Goal: Task Accomplishment & Management: Use online tool/utility

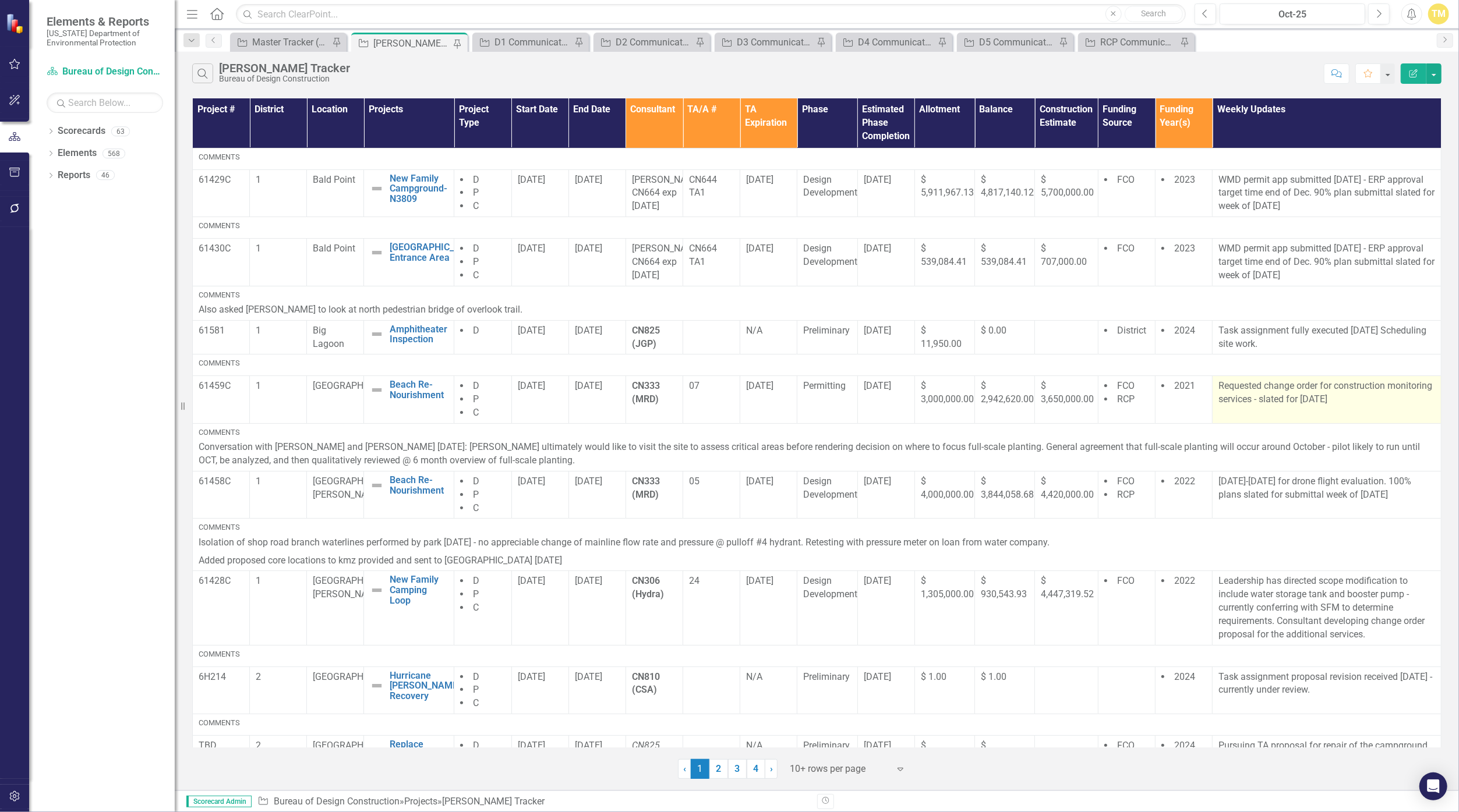
click at [703, 424] on td "Requested change order for construction monitoring services - slated for [DATE]" at bounding box center [1327, 400] width 229 height 47
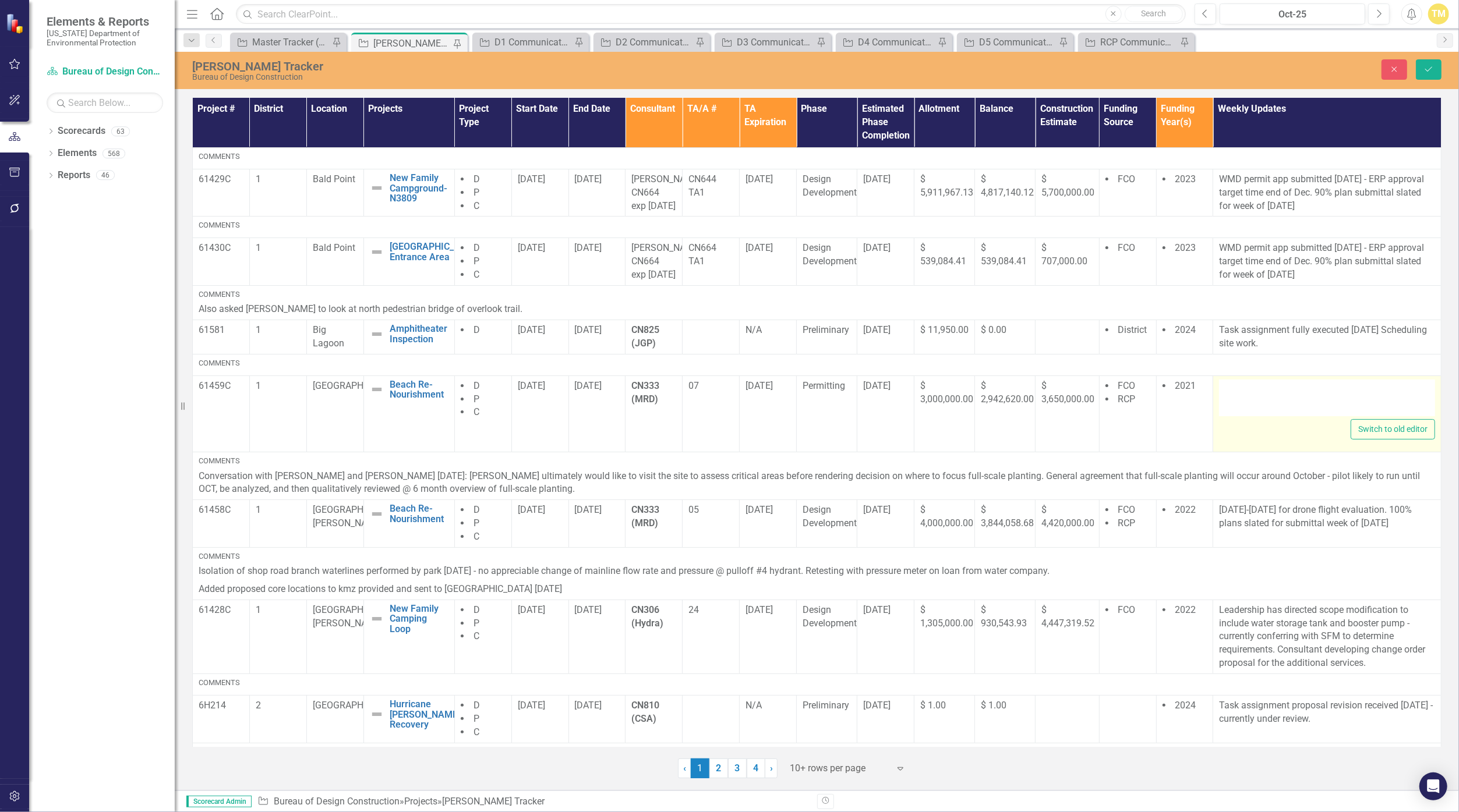
type textarea "<p>Requested change order for construction monitoring services - slated for [DA…"
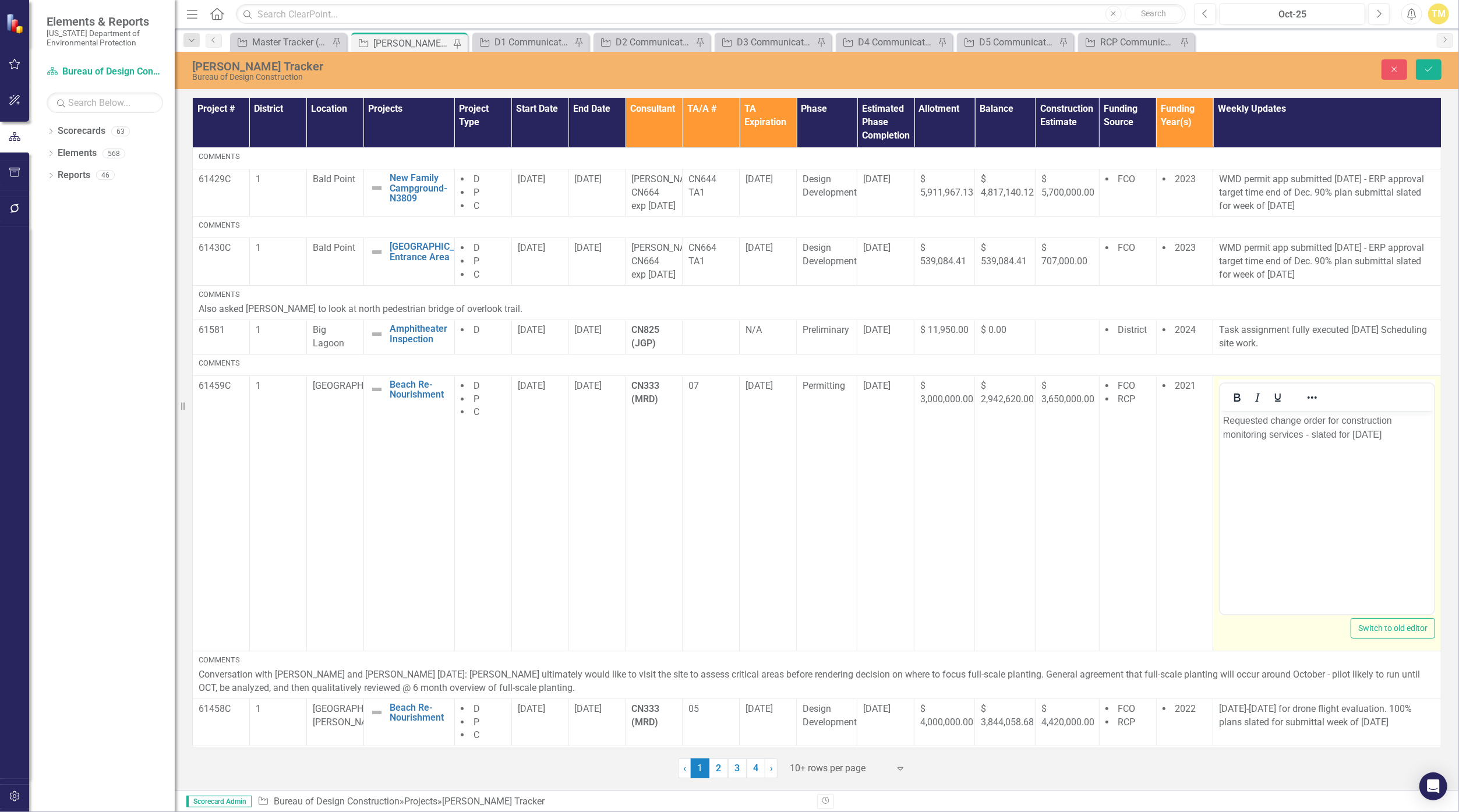
drag, startPoint x: 2491, startPoint y: 872, endPoint x: 1369, endPoint y: 437, distance: 1203.4
click at [703, 437] on p "Requested change order for construction monitoring services - slated for [DATE]" at bounding box center [1327, 427] width 208 height 28
drag, startPoint x: 1274, startPoint y: 422, endPoint x: 1168, endPoint y: 425, distance: 106.0
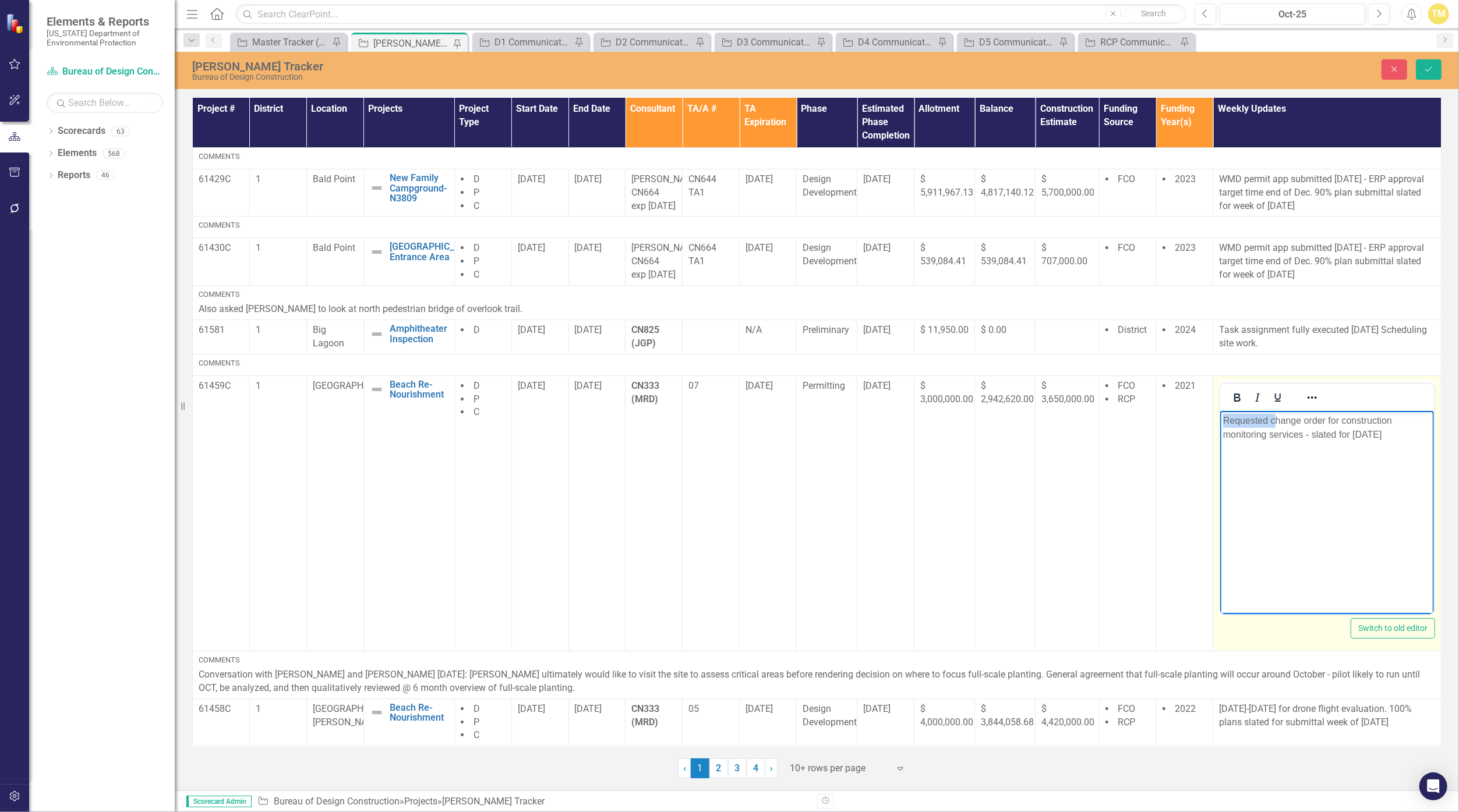
click at [703, 425] on html "Requested change order for construction monitoring services - slated for [DATE]" at bounding box center [1327, 497] width 214 height 174
click at [703, 436] on p "Change order for construction monitoring services - slated for [DATE]" at bounding box center [1327, 427] width 208 height 28
click at [703, 433] on p "Change order for construction monitoring services received for [DATE]" at bounding box center [1327, 427] width 208 height 28
click at [703, 441] on body "Change order for construction monitoring services received for [DATE]" at bounding box center [1327, 497] width 214 height 174
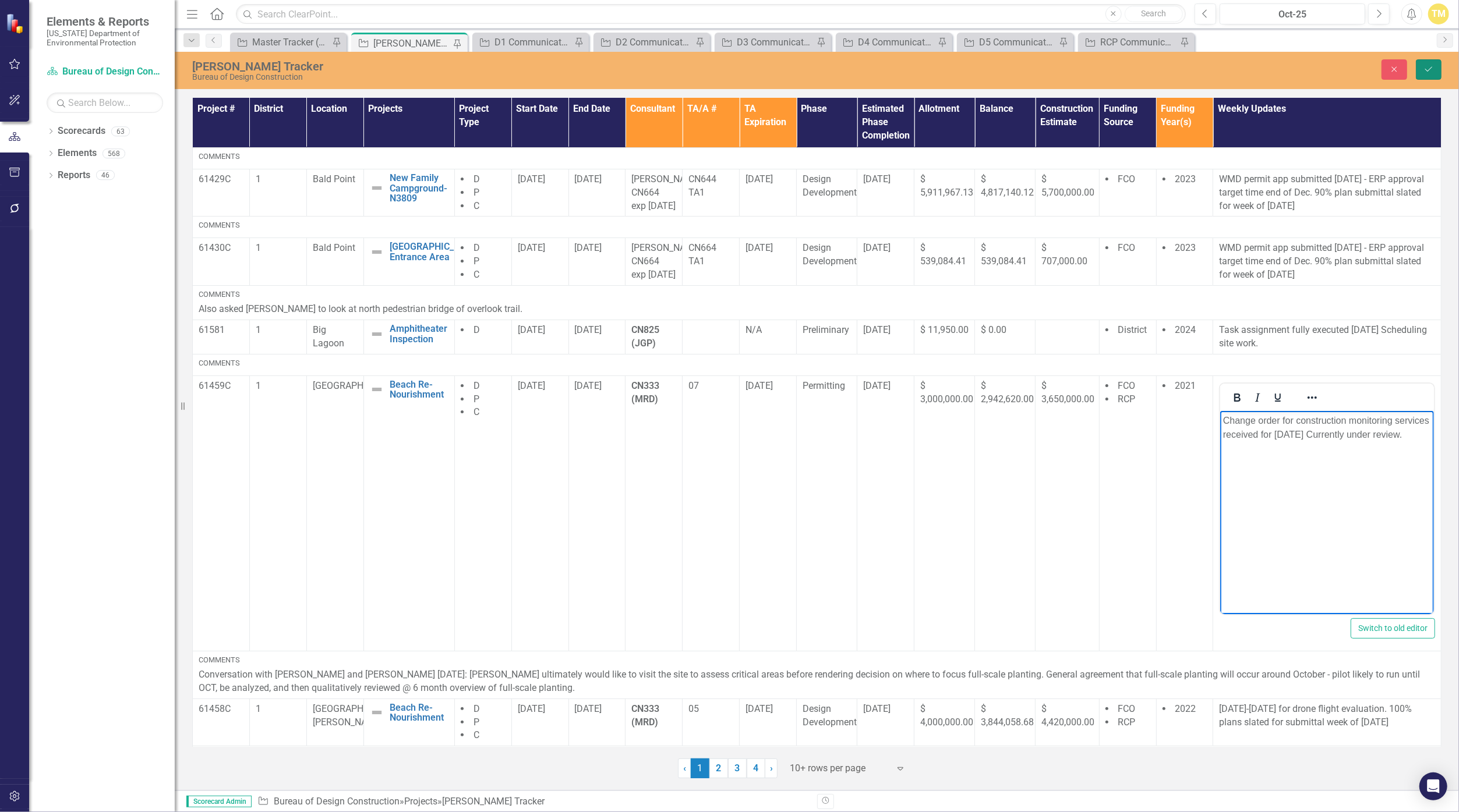
click at [703, 72] on button "Save" at bounding box center [1429, 69] width 26 height 20
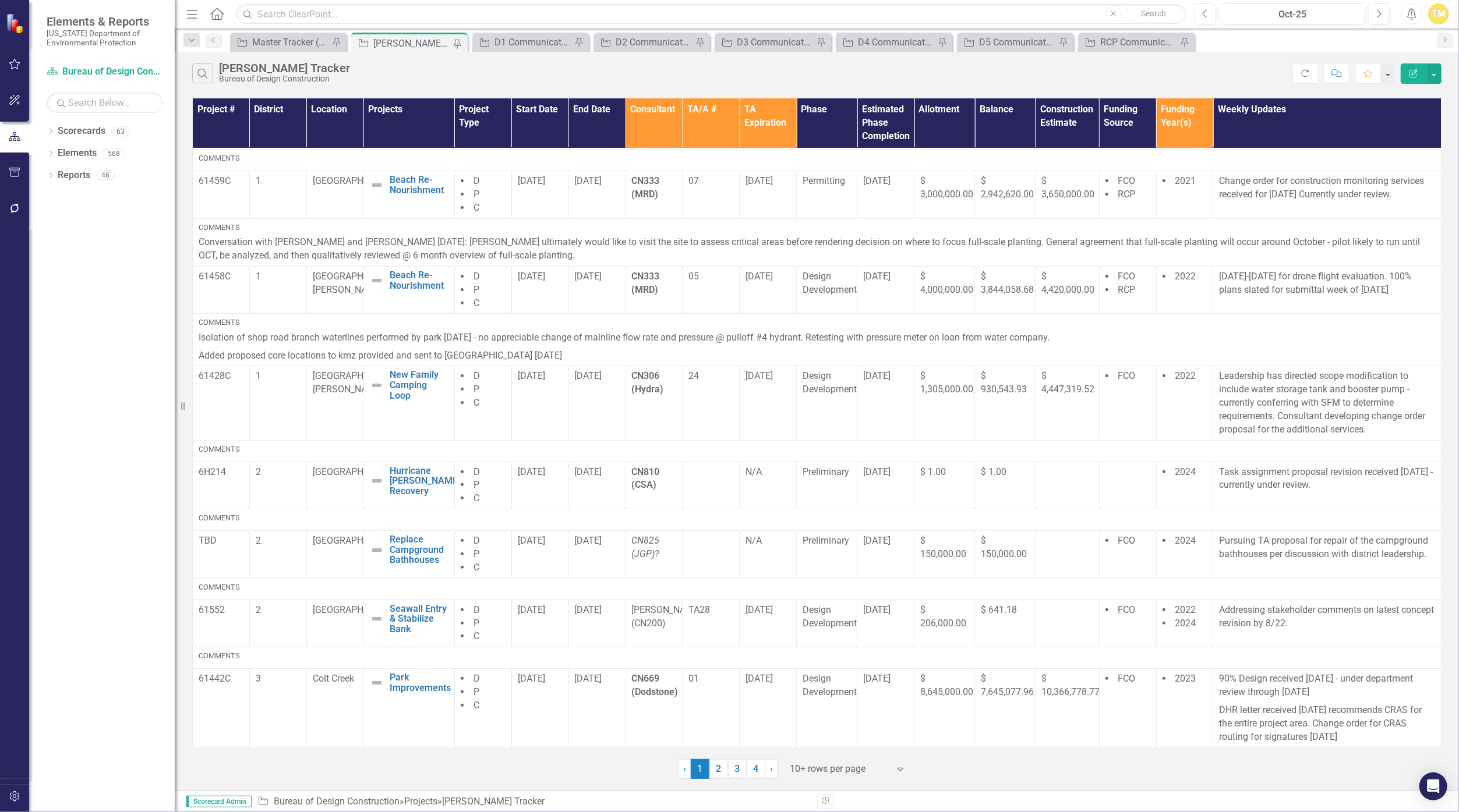
scroll to position [256, 0]
click at [703, 471] on p "Task assignment proposal revision received [DATE] - currently under review." at bounding box center [1327, 479] width 217 height 26
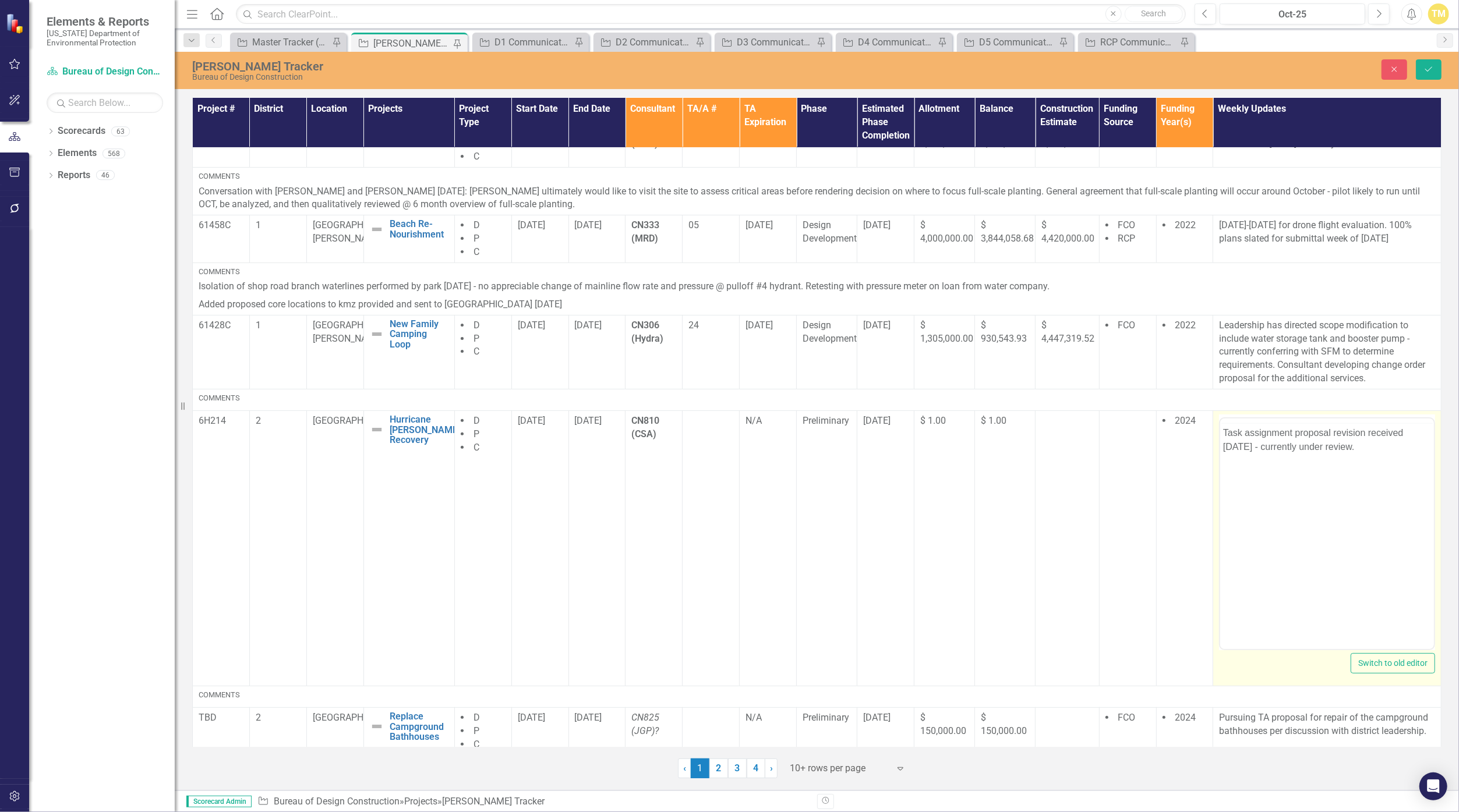
scroll to position [0, 0]
drag, startPoint x: 2517, startPoint y: 917, endPoint x: 1331, endPoint y: 451, distance: 1274.3
click at [703, 451] on p "Task assignment proposal revision received [DATE] - currently under review." at bounding box center [1327, 462] width 208 height 28
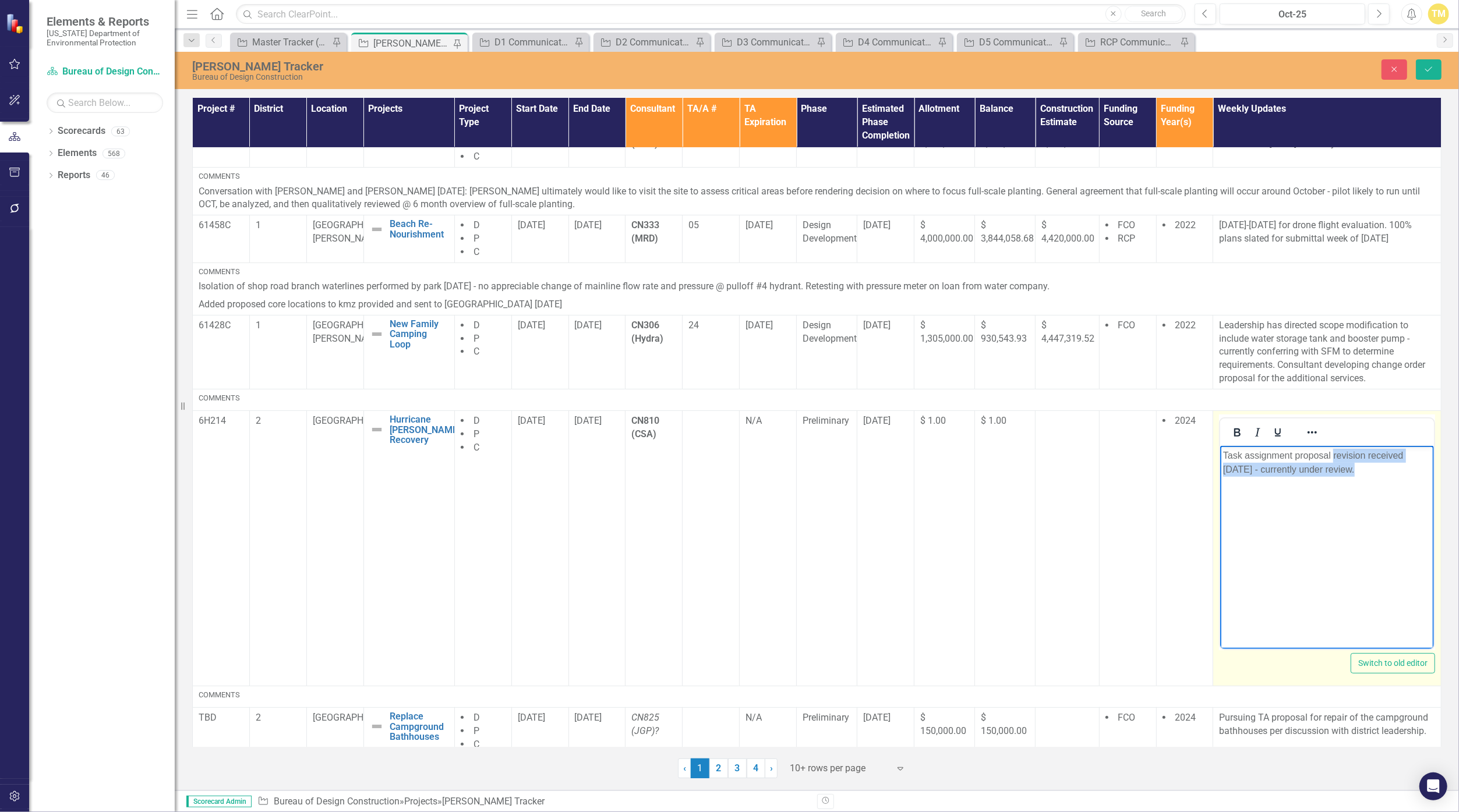
drag, startPoint x: 1334, startPoint y: 455, endPoint x: 1355, endPoint y: 482, distance: 34.2
click at [703, 482] on body "Task assignment proposal revision received [DATE] - currently under review." at bounding box center [1327, 533] width 214 height 174
click at [703, 71] on icon "submit" at bounding box center [1429, 69] width 7 height 5
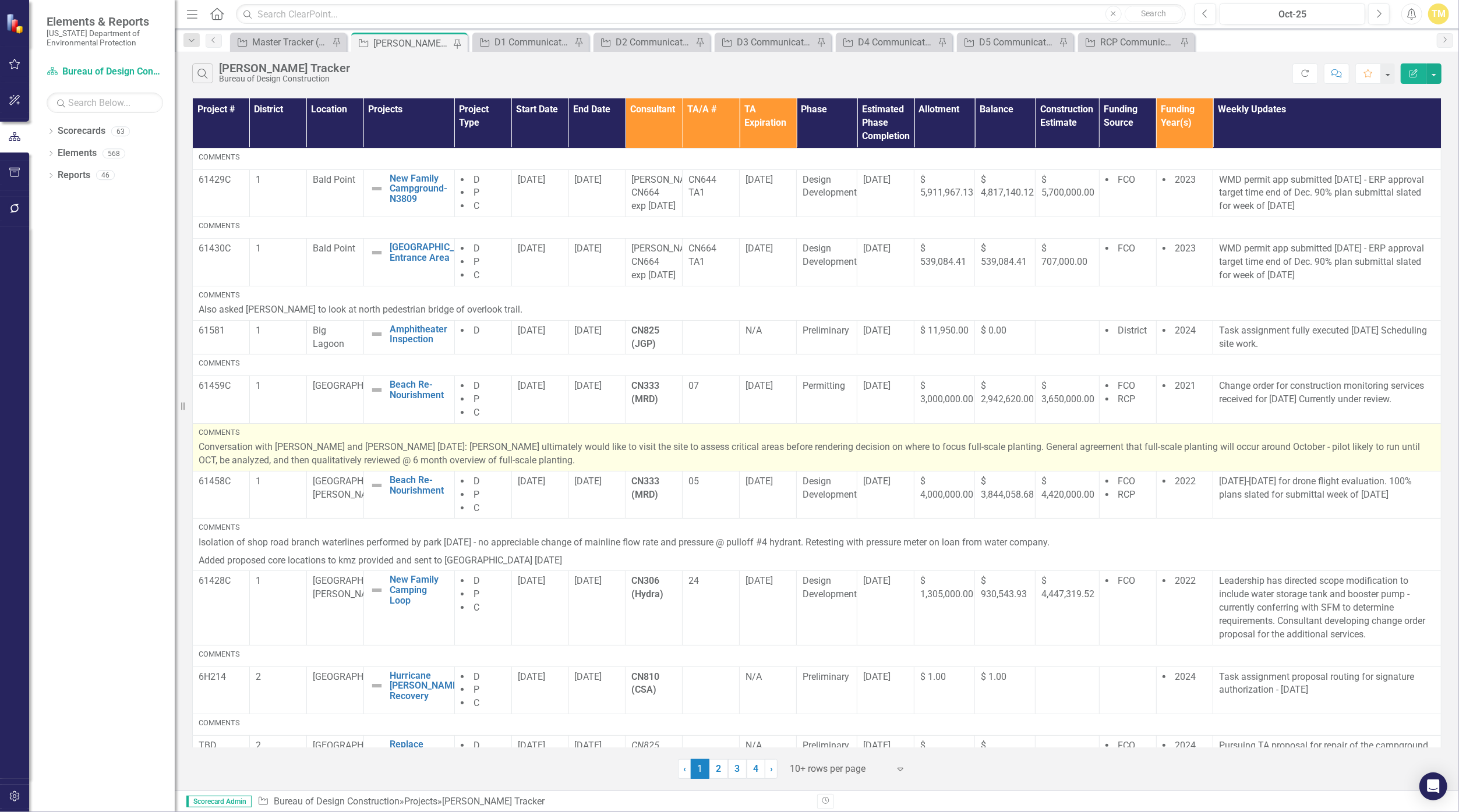
scroll to position [256, 0]
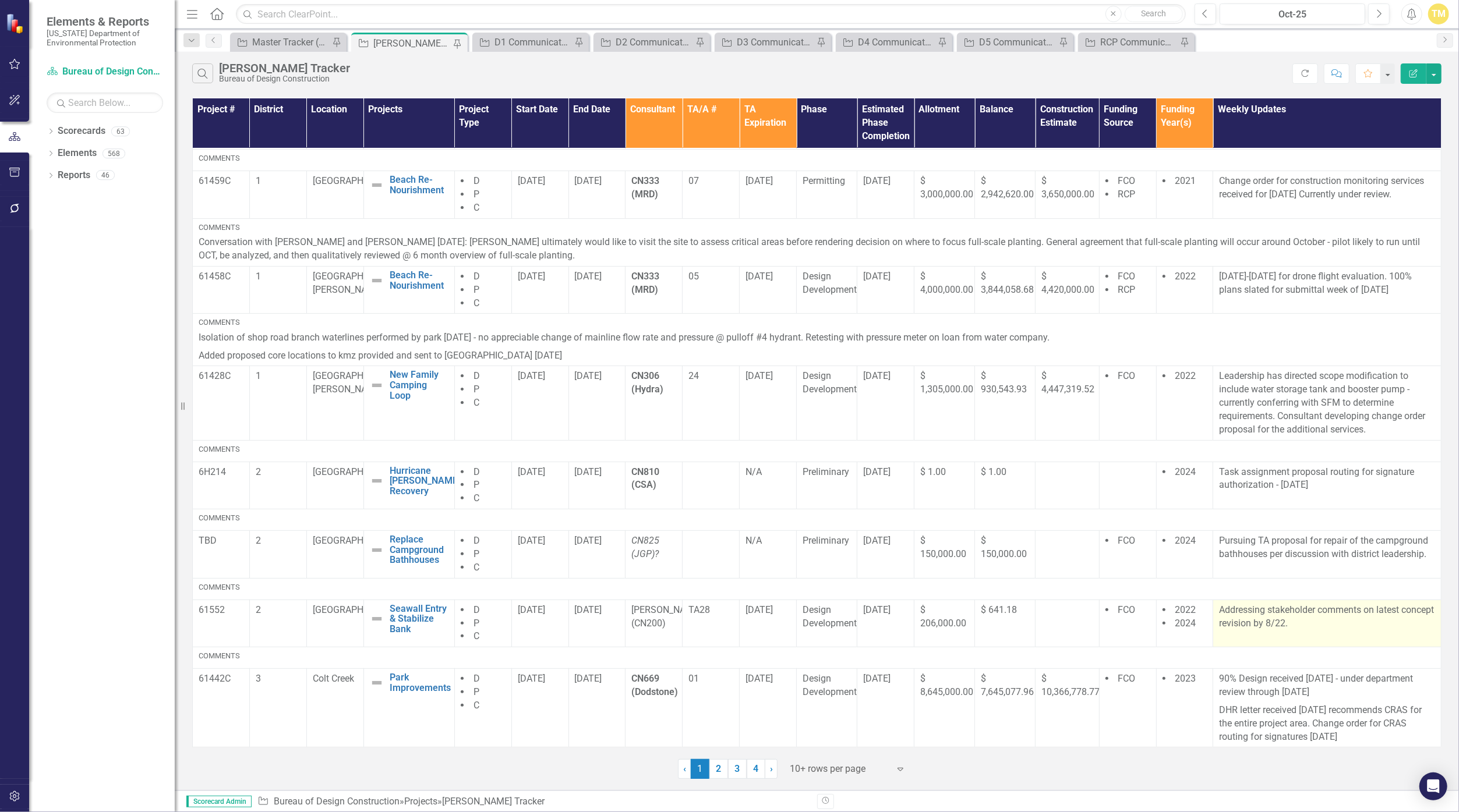
click at [703, 615] on p "Addressing stakeholder comments on latest concept revision by 8/22." at bounding box center [1327, 617] width 217 height 26
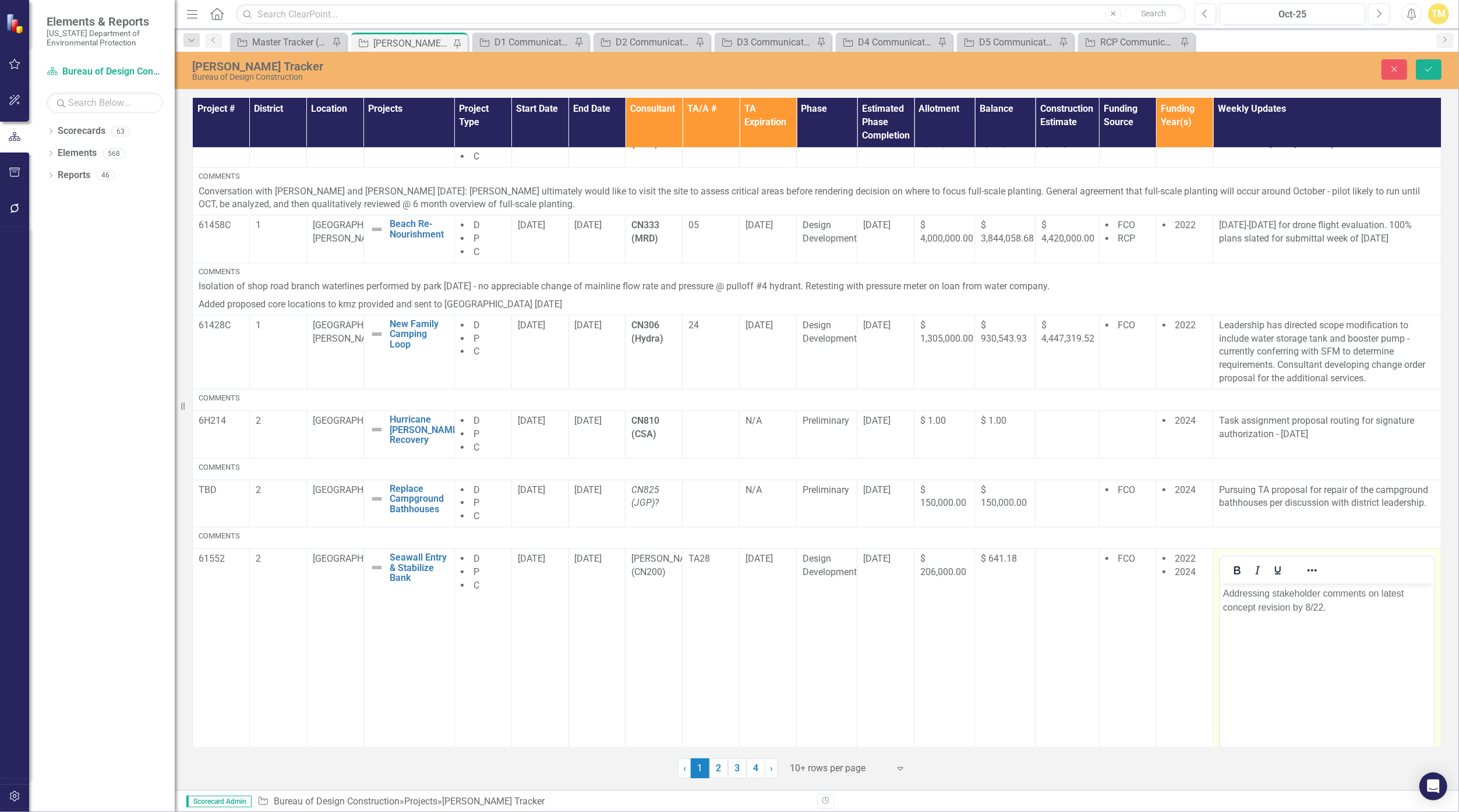
scroll to position [0, 0]
drag, startPoint x: 2458, startPoint y: 1198, endPoint x: 1316, endPoint y: 604, distance: 1287.2
click at [703, 604] on p "Addressing stakeholder comments on latest concept revision by 8/22." at bounding box center [1327, 600] width 208 height 28
click at [703, 605] on p "Addressing stakeholder comments on latest concept revision by 8/22." at bounding box center [1327, 600] width 208 height 28
drag, startPoint x: 1323, startPoint y: 605, endPoint x: 1223, endPoint y: 596, distance: 100.4
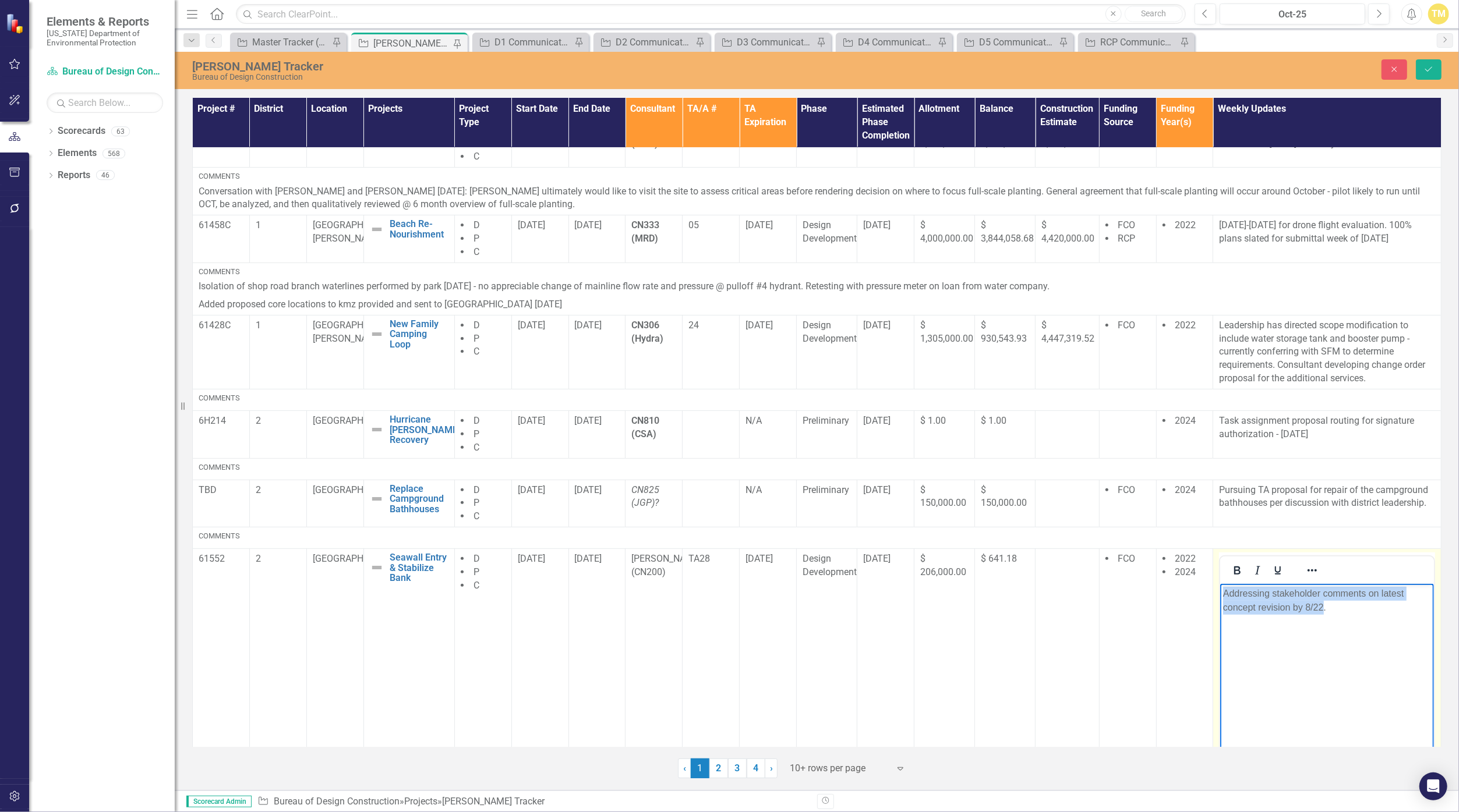
click at [703, 596] on p "Addressing stakeholder comments on latest concept revision by 8/22." at bounding box center [1327, 600] width 208 height 28
click at [703, 598] on p "Addressing stakeholder comments on latest concept revision by 8/22." at bounding box center [1327, 600] width 208 height 28
drag, startPoint x: 1293, startPoint y: 609, endPoint x: 1357, endPoint y: 611, distance: 64.0
click at [703, 611] on p "Change order requested to produce additional concept revision by 8/22." at bounding box center [1327, 600] width 208 height 28
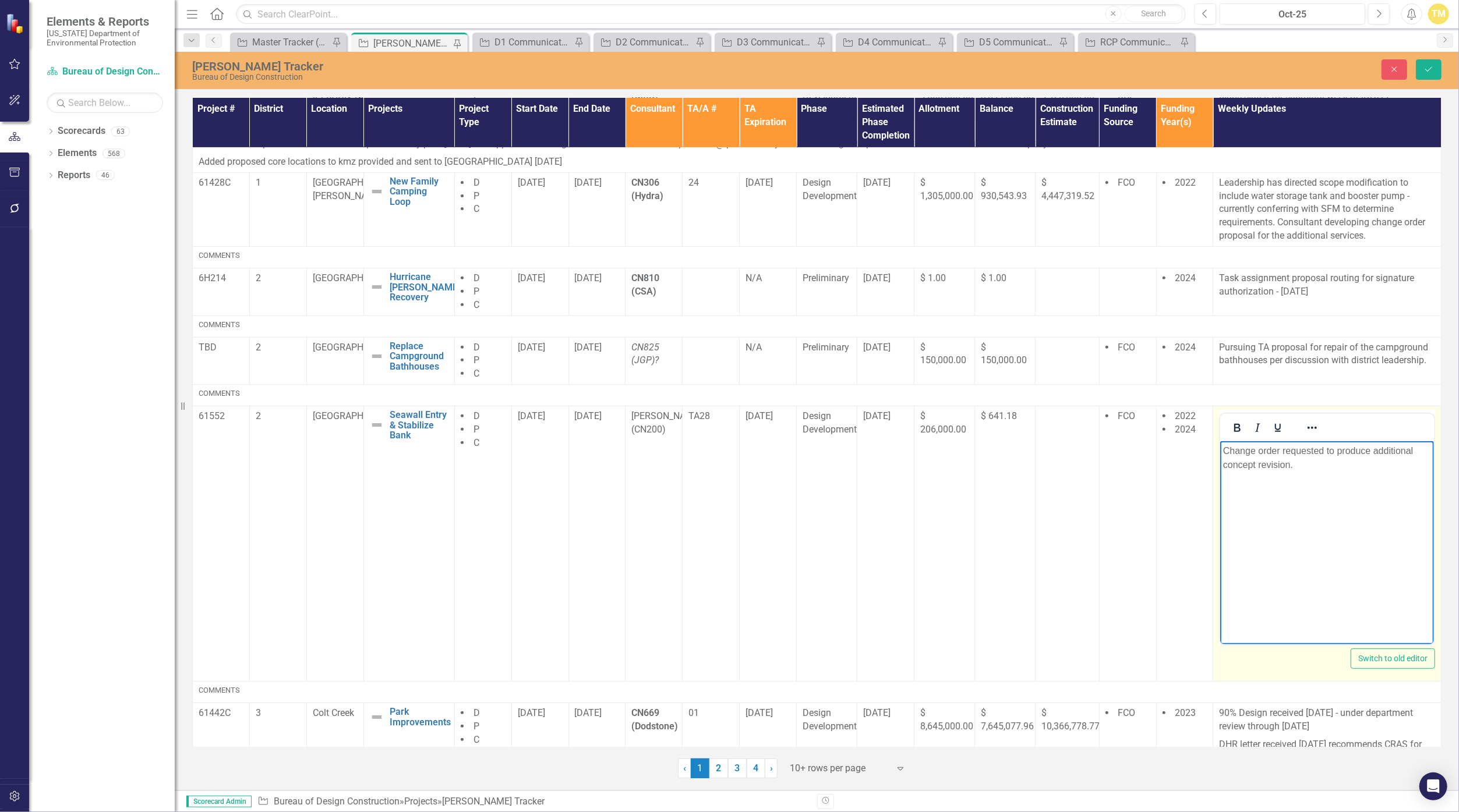
scroll to position [483, 0]
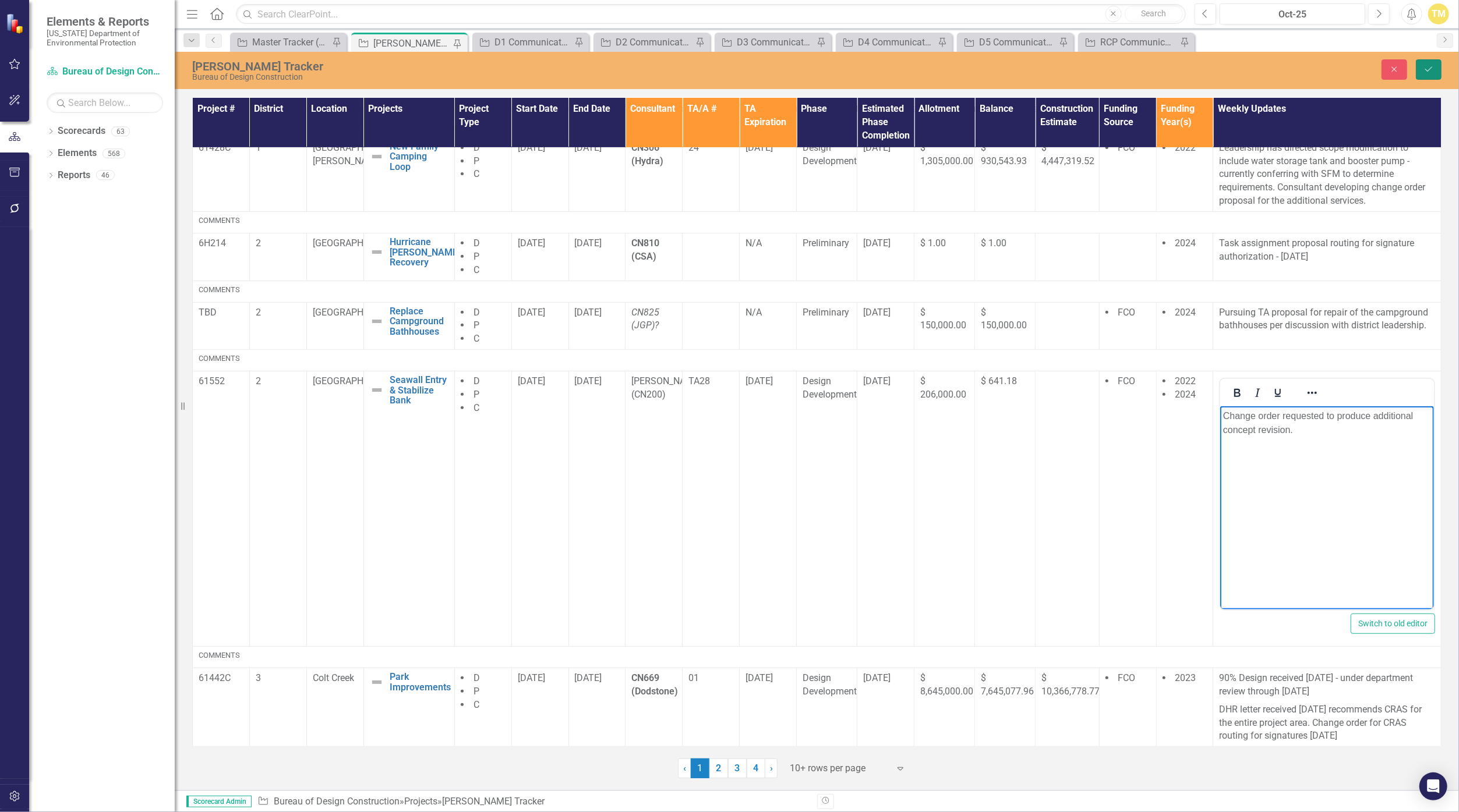
click at [703, 68] on icon "Save" at bounding box center [1428, 69] width 10 height 8
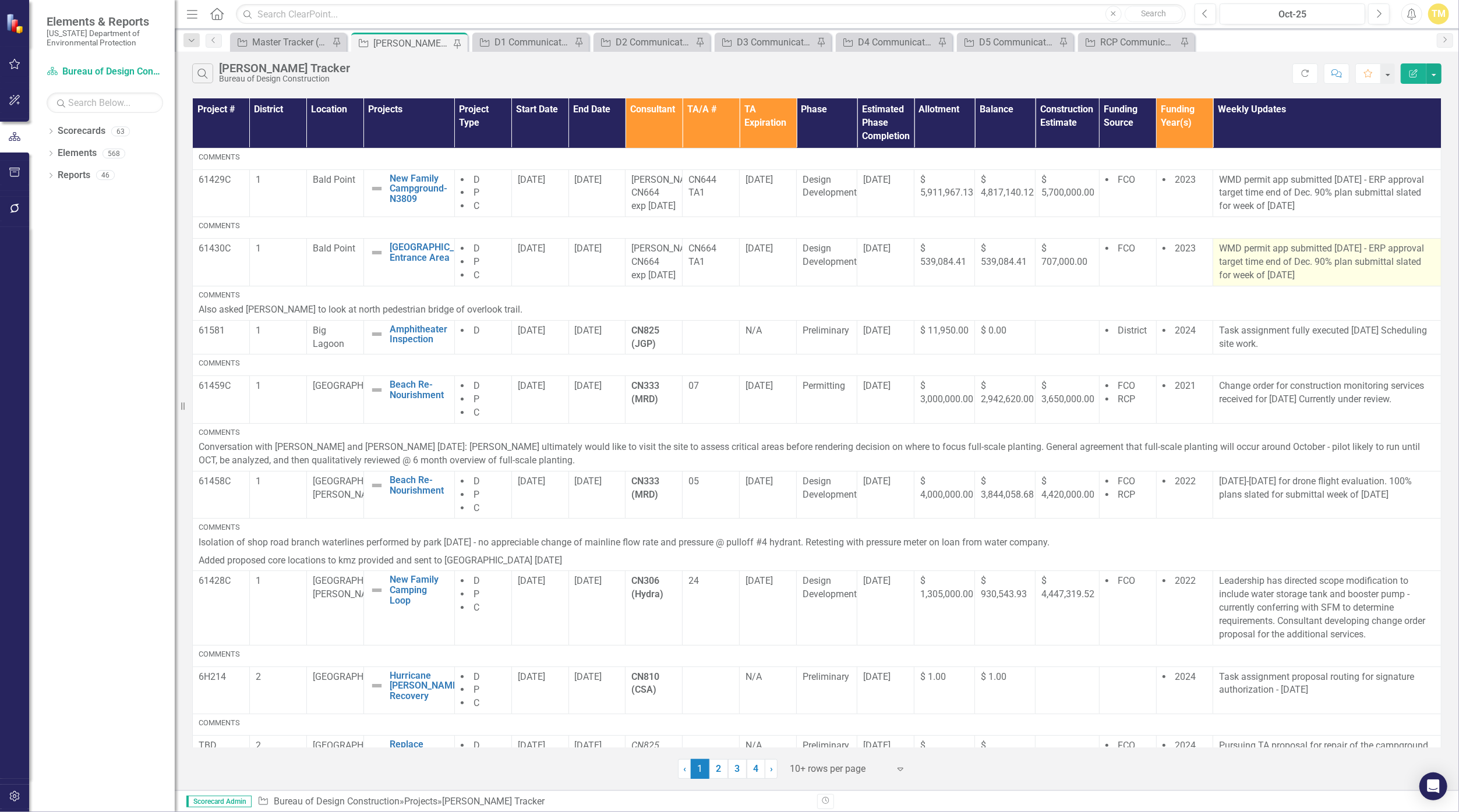
scroll to position [256, 0]
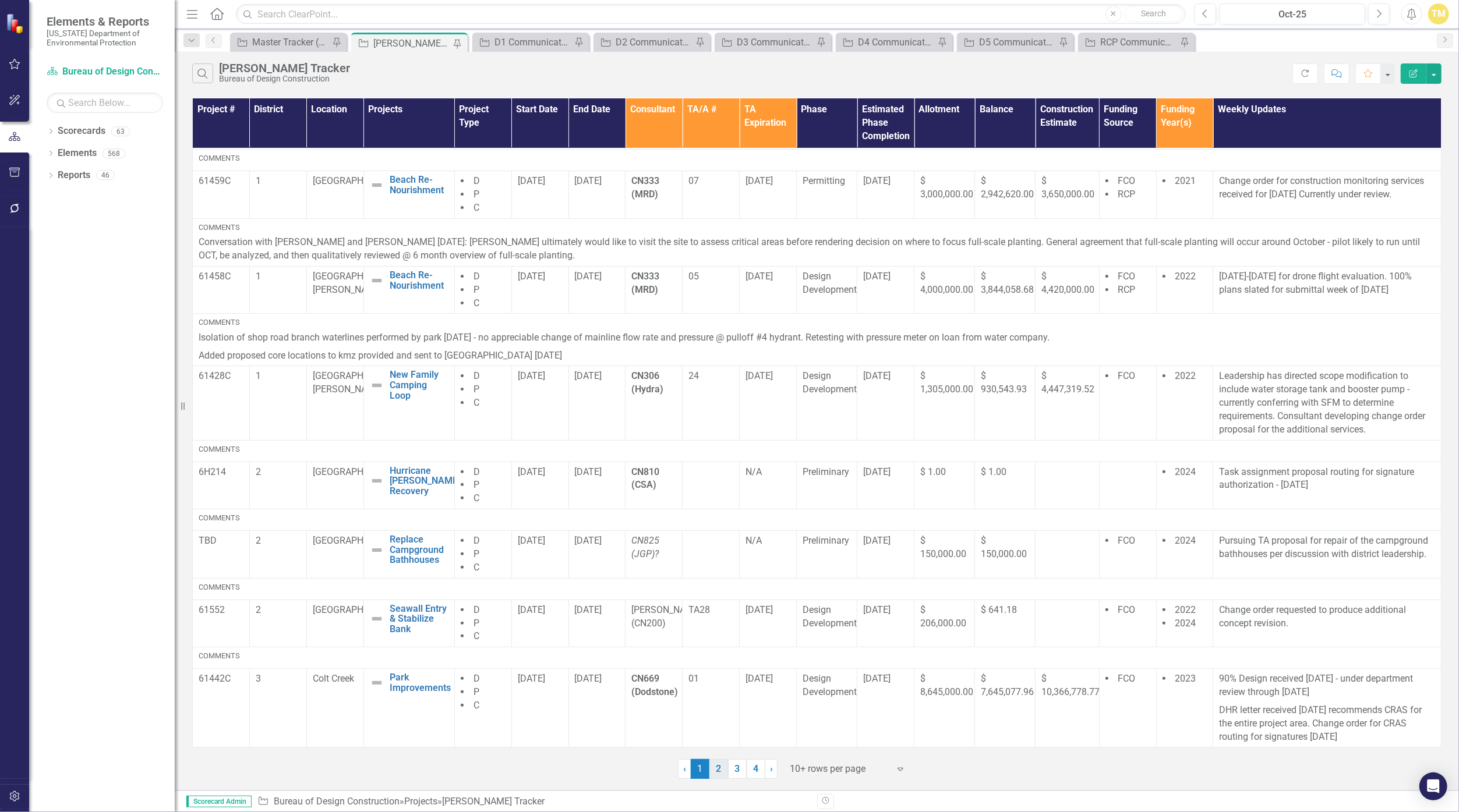
click at [703, 771] on link "2" at bounding box center [718, 769] width 18 height 20
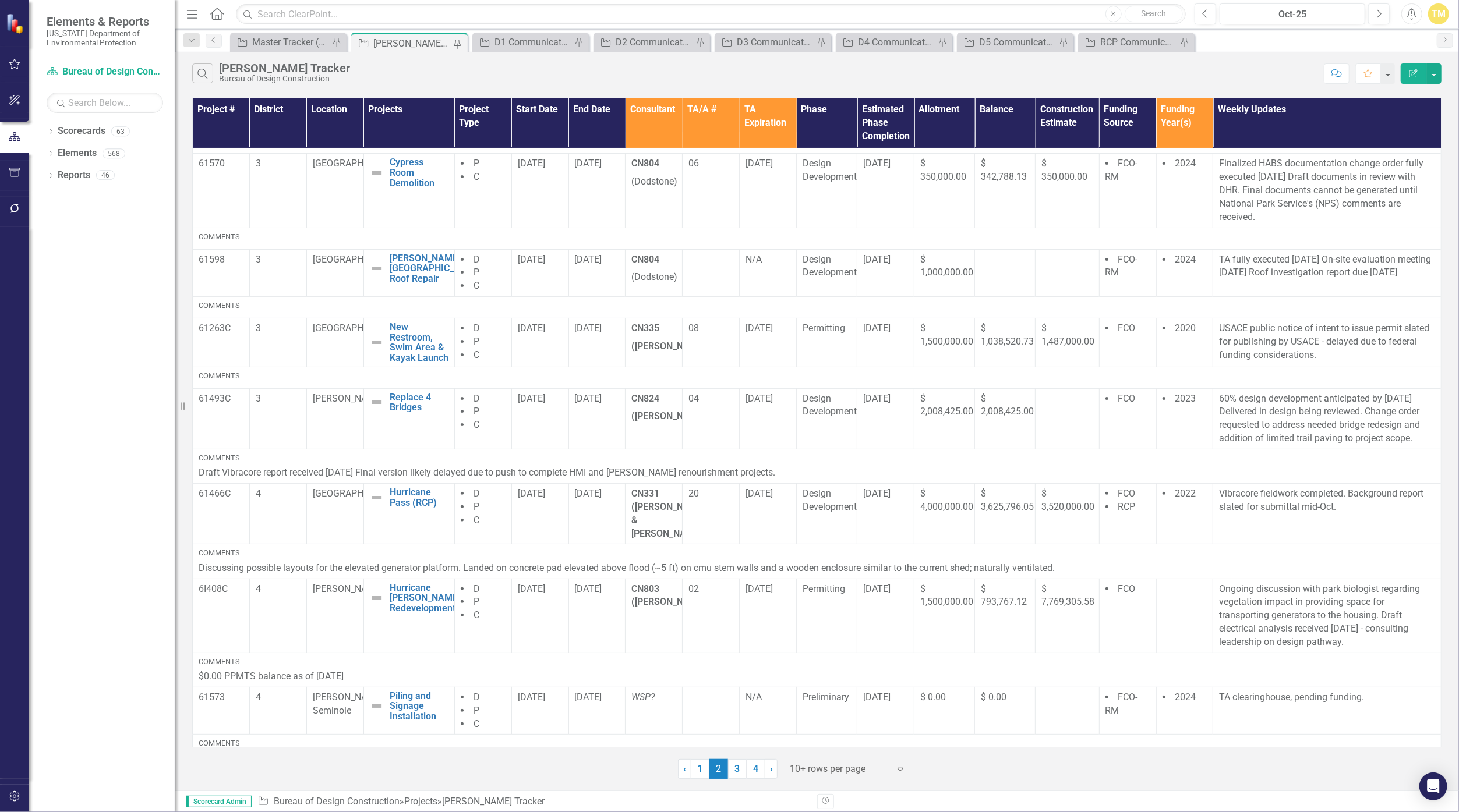
scroll to position [279, 0]
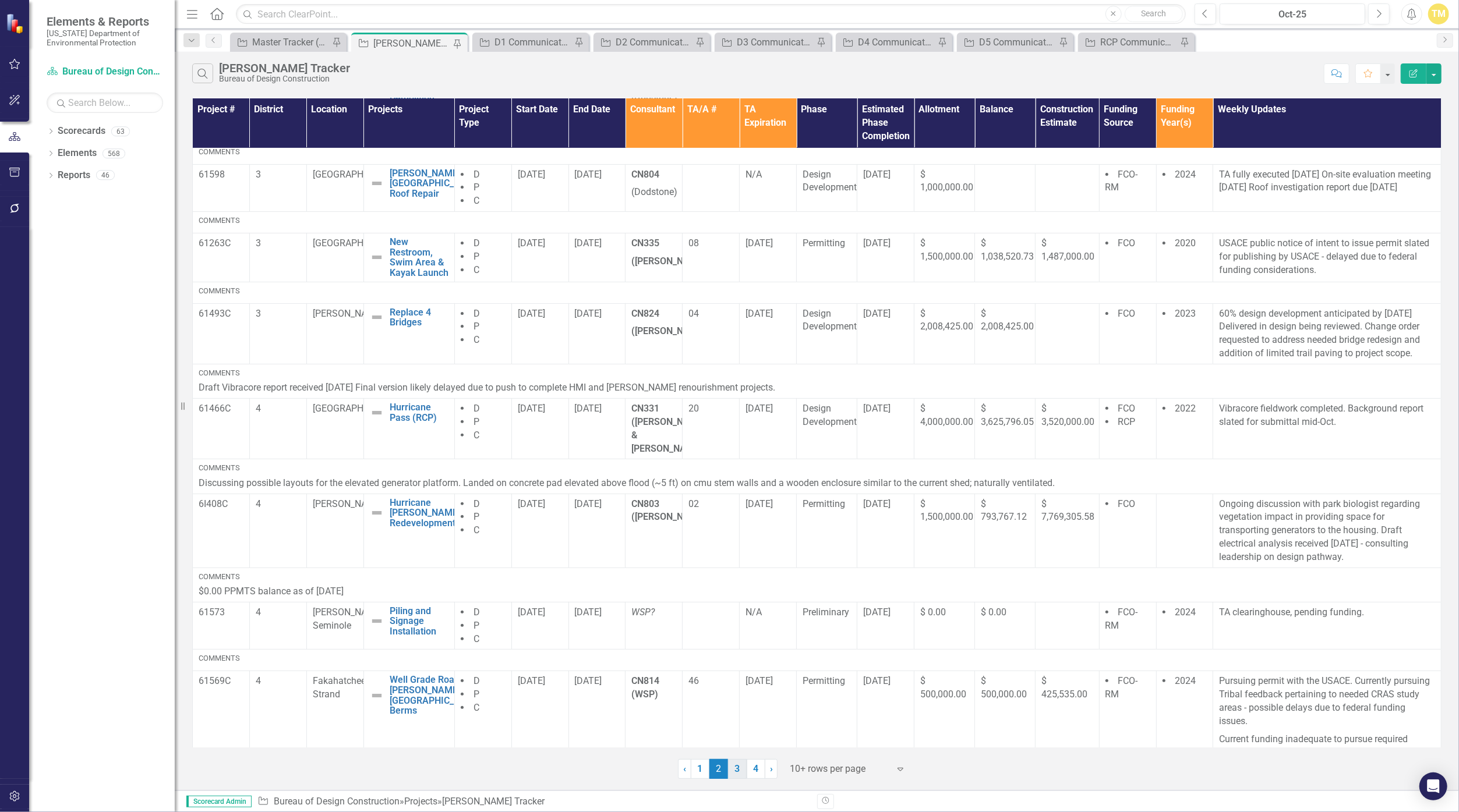
click at [703, 773] on link "3" at bounding box center [737, 769] width 18 height 20
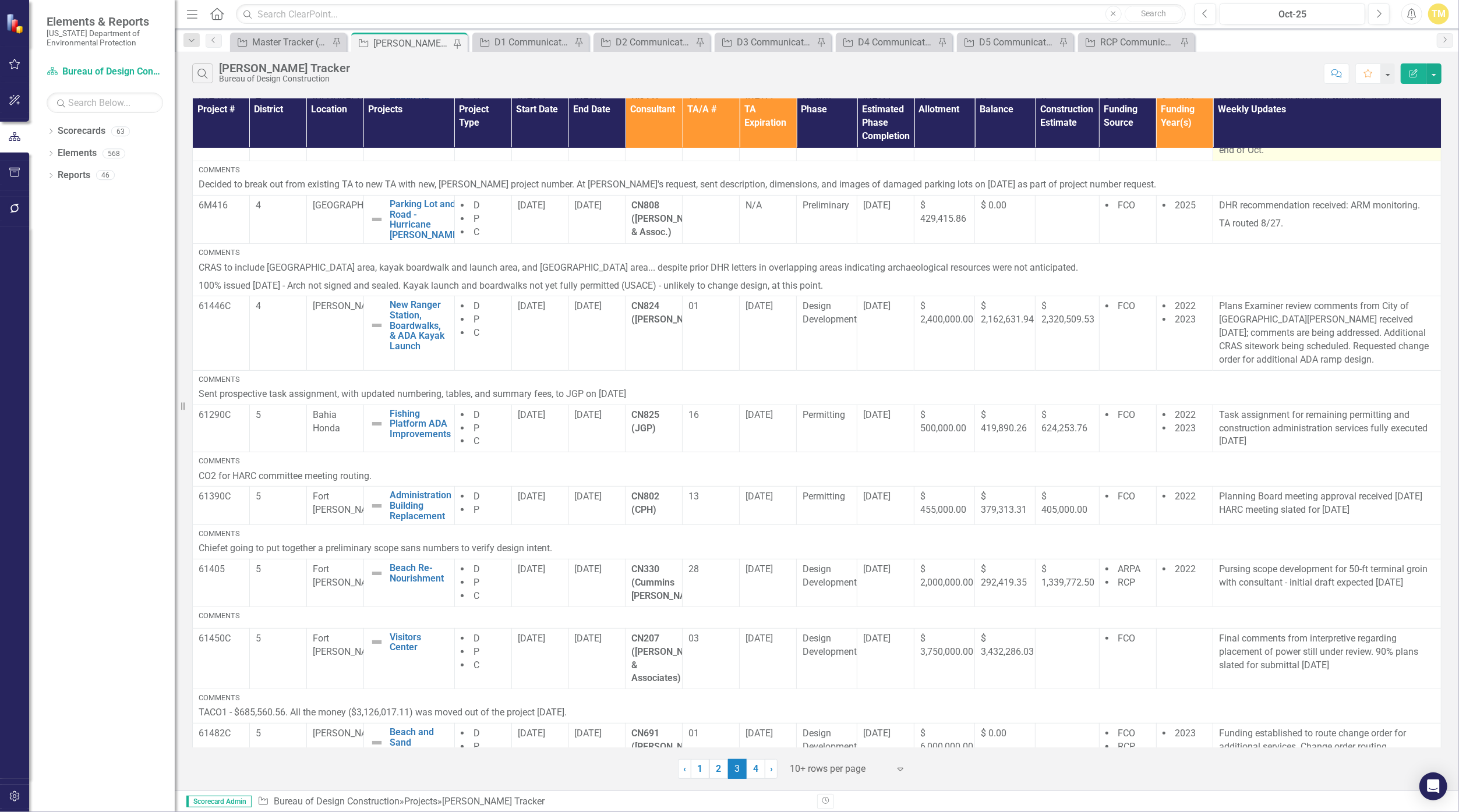
scroll to position [262, 0]
click at [703, 775] on link "2" at bounding box center [718, 769] width 18 height 20
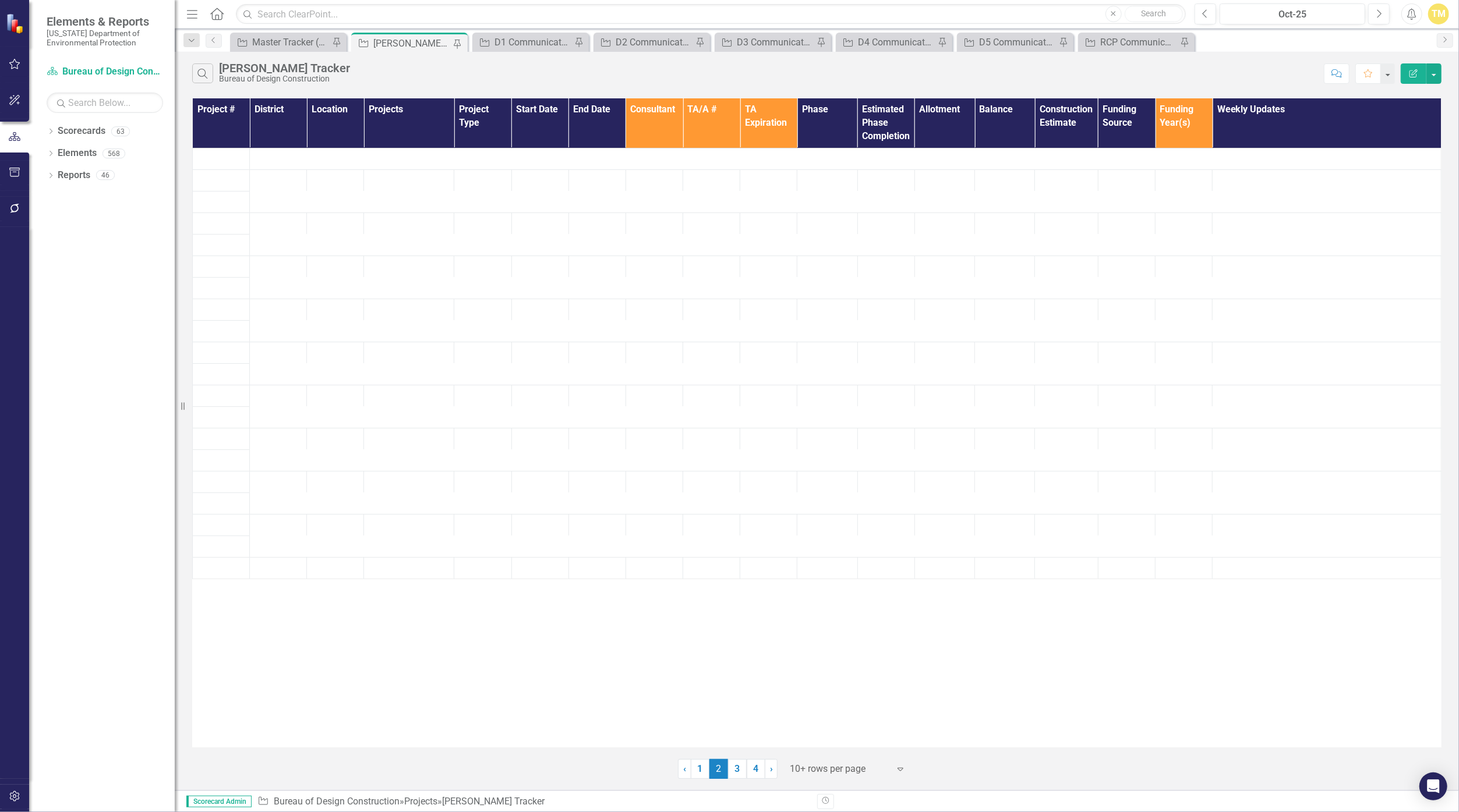
scroll to position [0, 0]
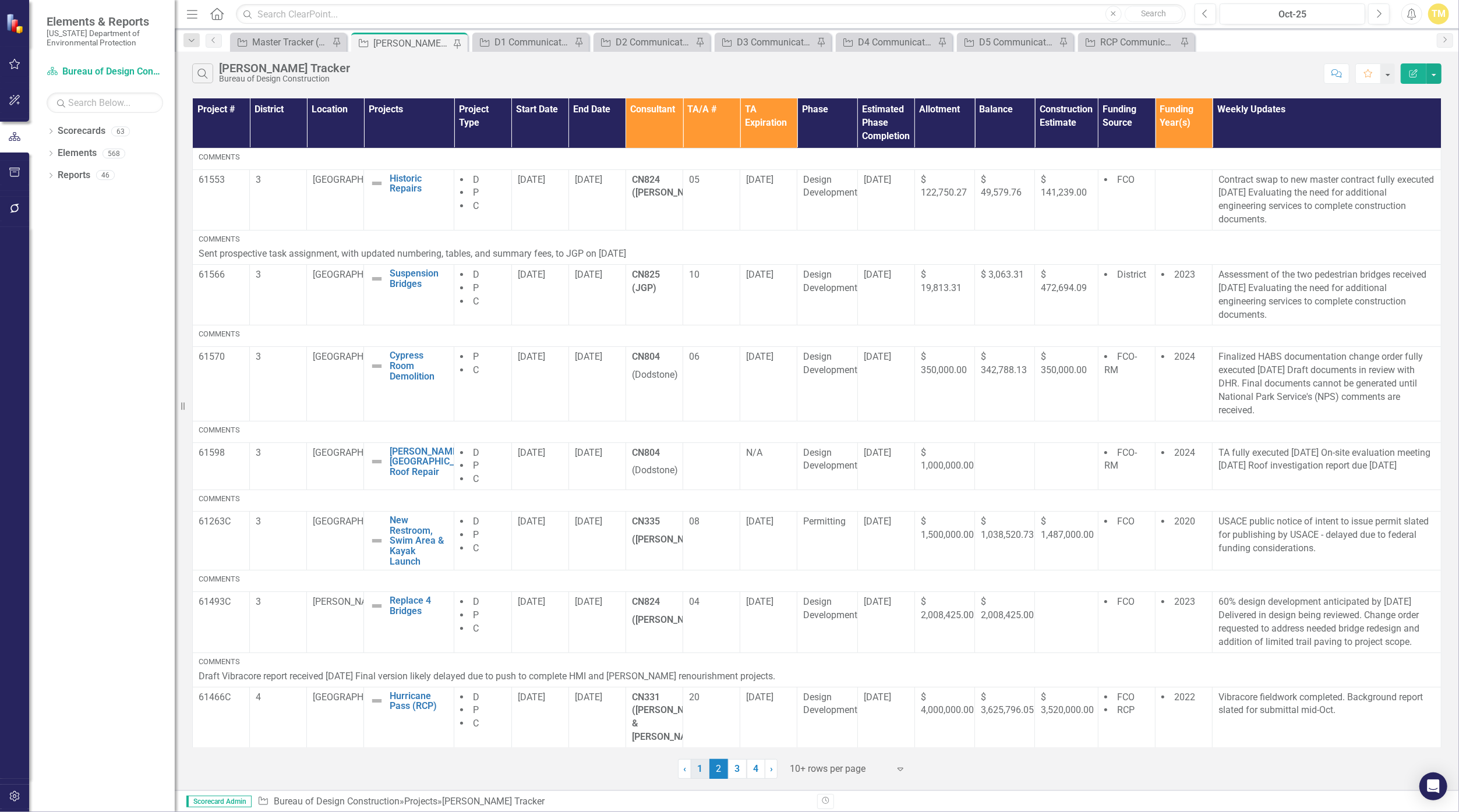
click at [703, 765] on link "1" at bounding box center [700, 769] width 18 height 20
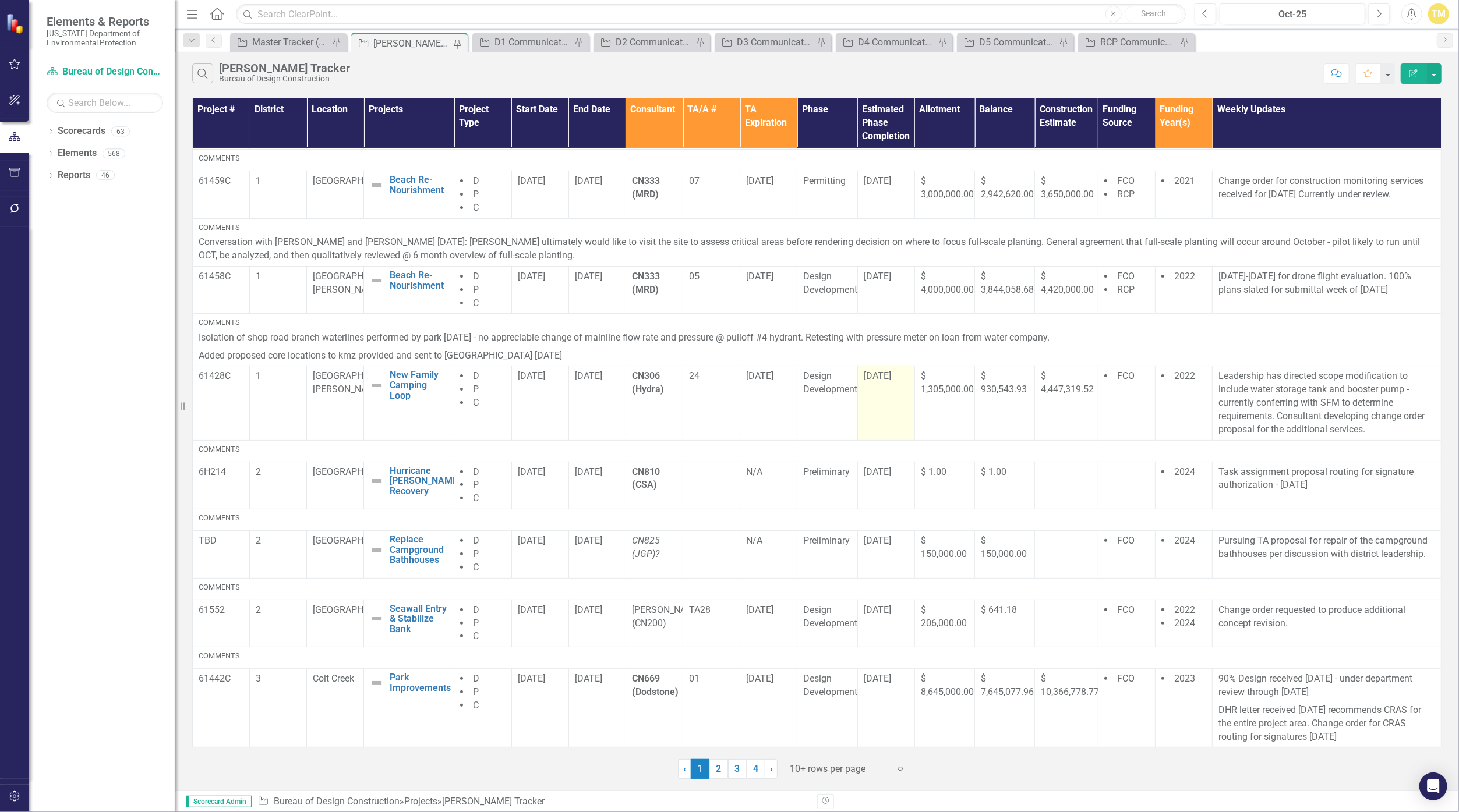
scroll to position [256, 0]
click at [703, 765] on link "2" at bounding box center [718, 769] width 18 height 20
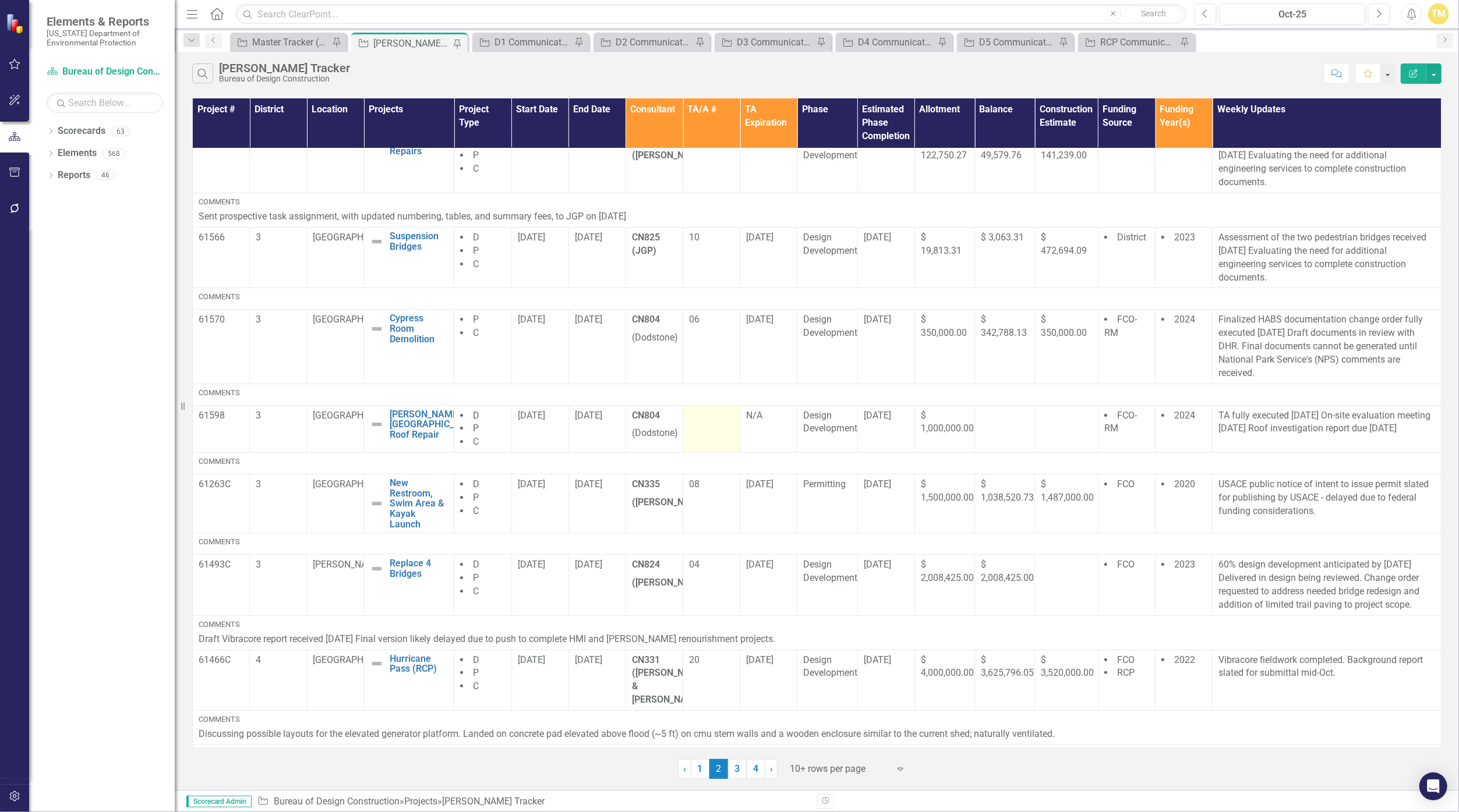
scroll to position [0, 0]
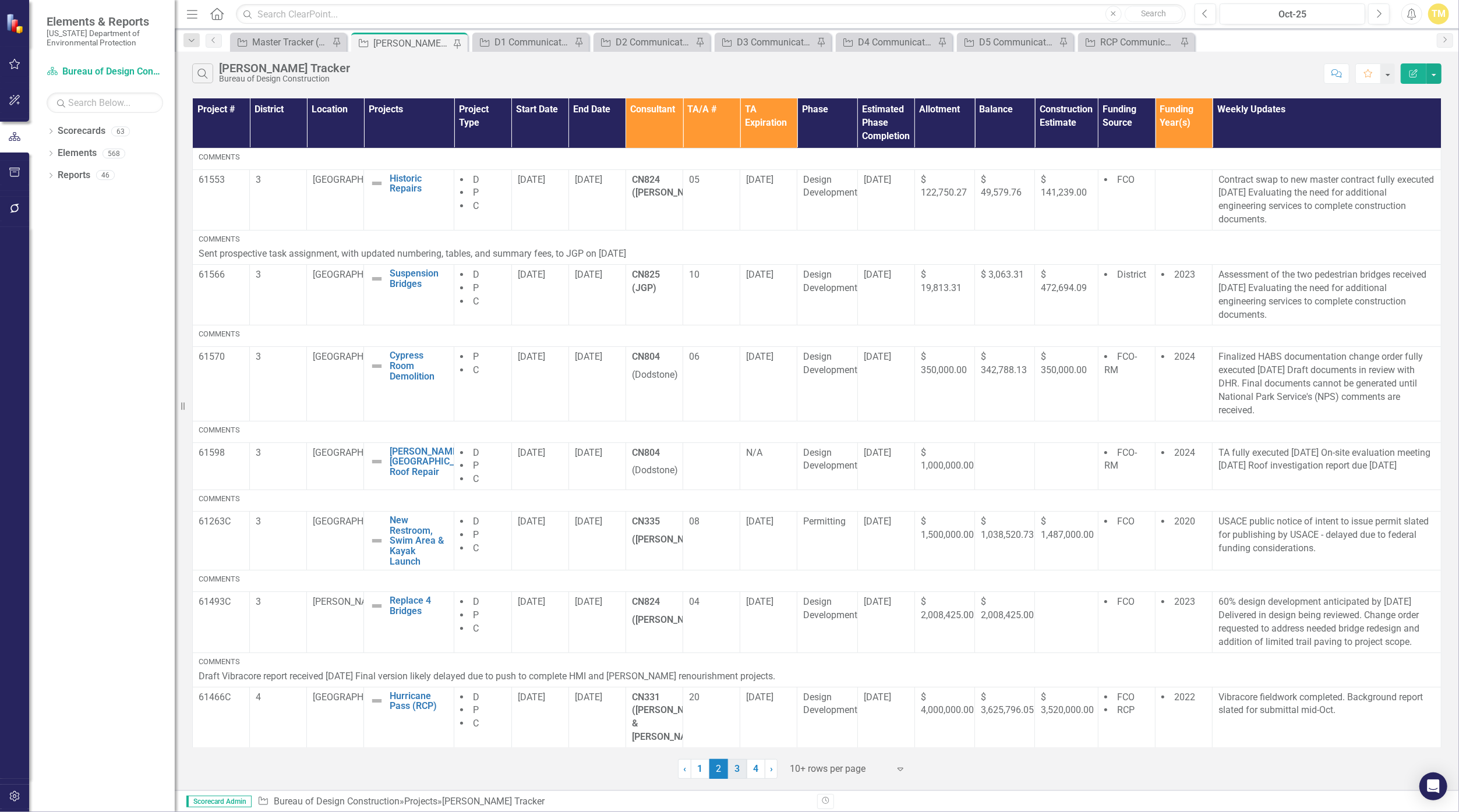
click at [703, 767] on link "3" at bounding box center [737, 769] width 18 height 20
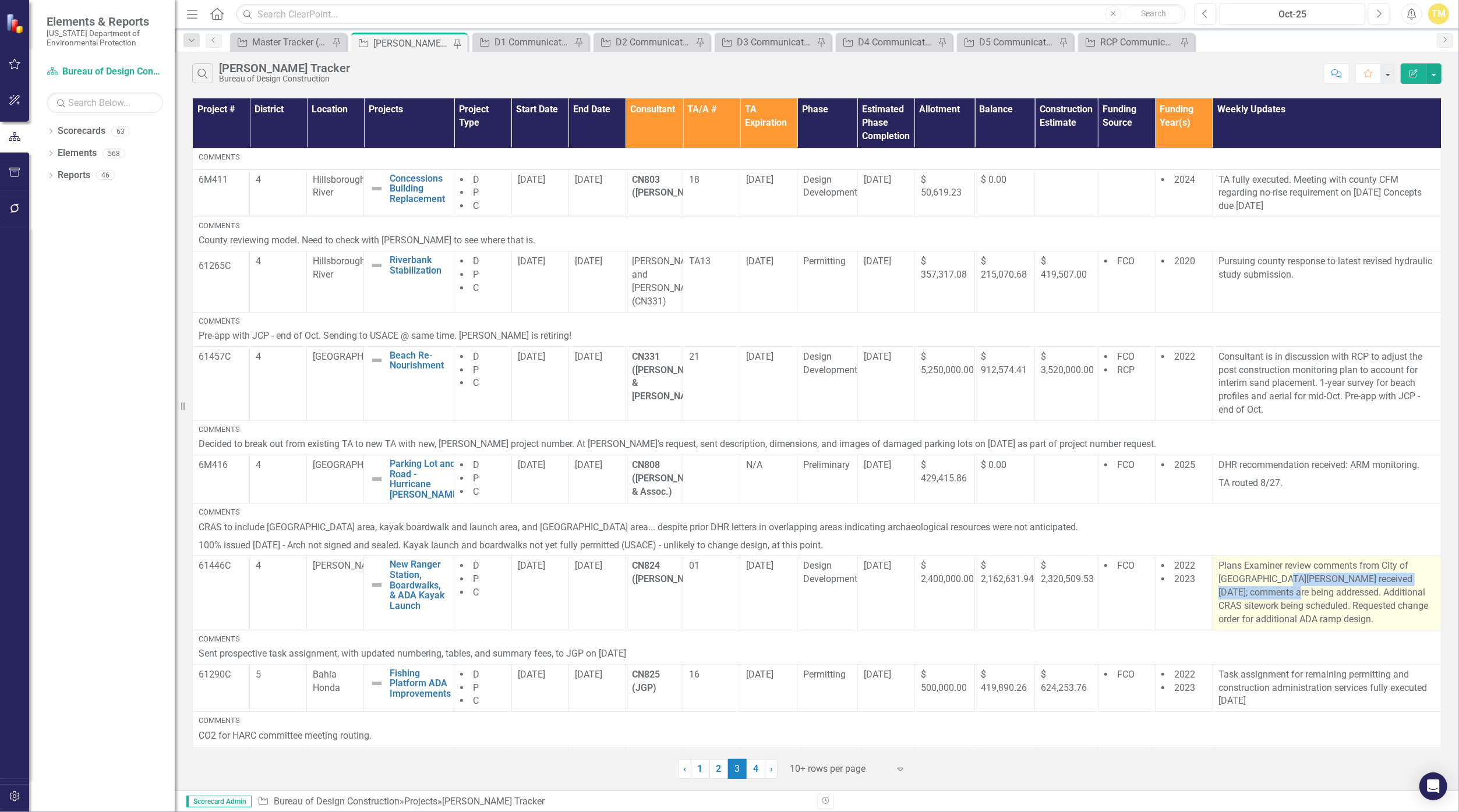
drag, startPoint x: 1259, startPoint y: 578, endPoint x: 1248, endPoint y: 569, distance: 14.2
click at [703, 569] on p "Plans Examiner review comments from City of [GEOGRAPHIC_DATA][PERSON_NAME] rece…" at bounding box center [1327, 593] width 217 height 67
drag, startPoint x: 1248, startPoint y: 569, endPoint x: 1260, endPoint y: 580, distance: 16.3
click at [703, 580] on p "Plans Examiner review comments from City of [GEOGRAPHIC_DATA][PERSON_NAME] rece…" at bounding box center [1327, 593] width 217 height 67
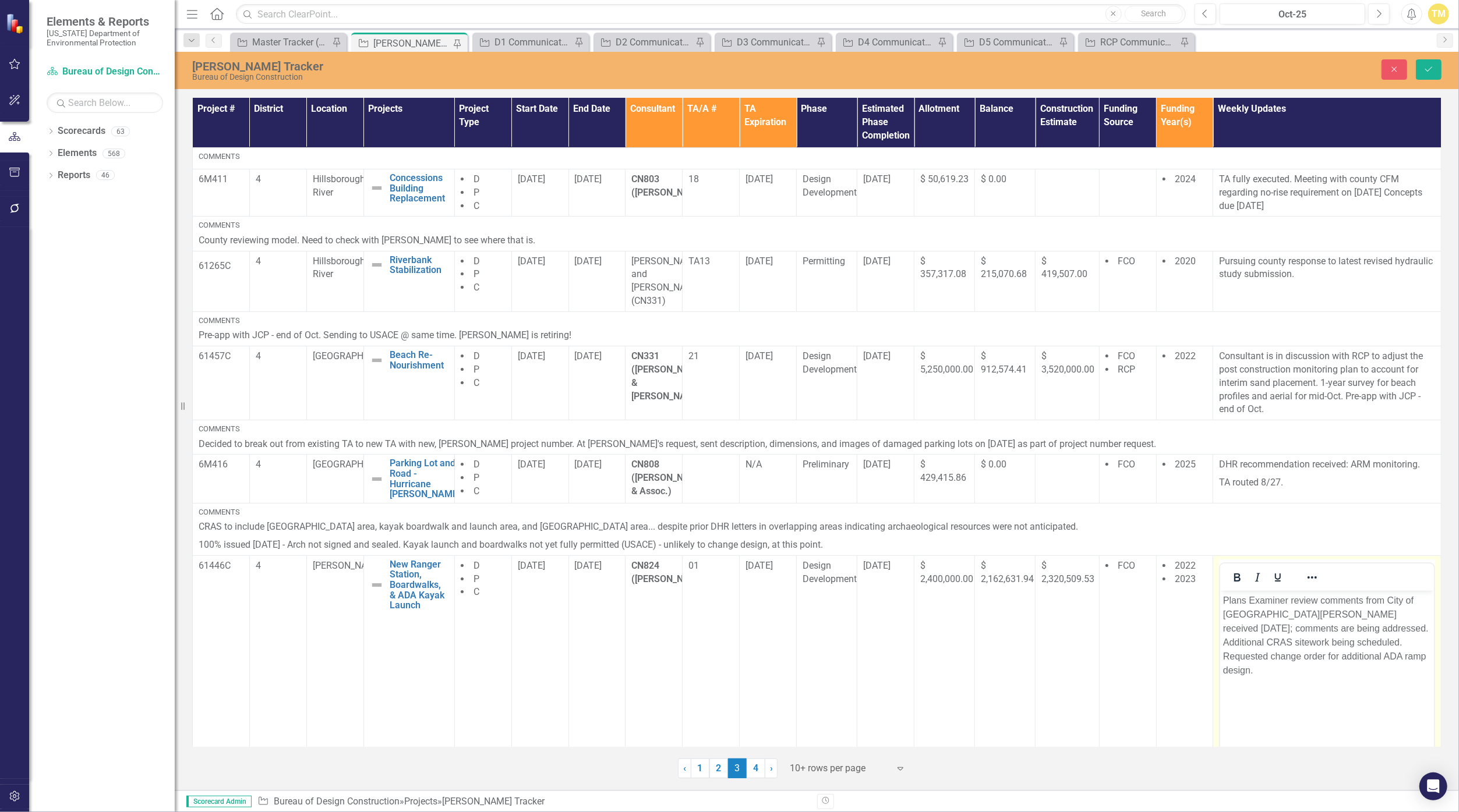
drag, startPoint x: 2480, startPoint y: 1170, endPoint x: 1272, endPoint y: 626, distance: 1324.8
click at [703, 626] on p "Plans Examiner review comments from City of [GEOGRAPHIC_DATA][PERSON_NAME] rece…" at bounding box center [1327, 636] width 208 height 84
drag, startPoint x: 1272, startPoint y: 626, endPoint x: 1161, endPoint y: 555, distance: 131.8
click at [703, 590] on html "Plans Examiner review comments from City of [GEOGRAPHIC_DATA][PERSON_NAME] rece…" at bounding box center [1327, 677] width 214 height 174
click at [703, 72] on icon "Save" at bounding box center [1428, 69] width 10 height 8
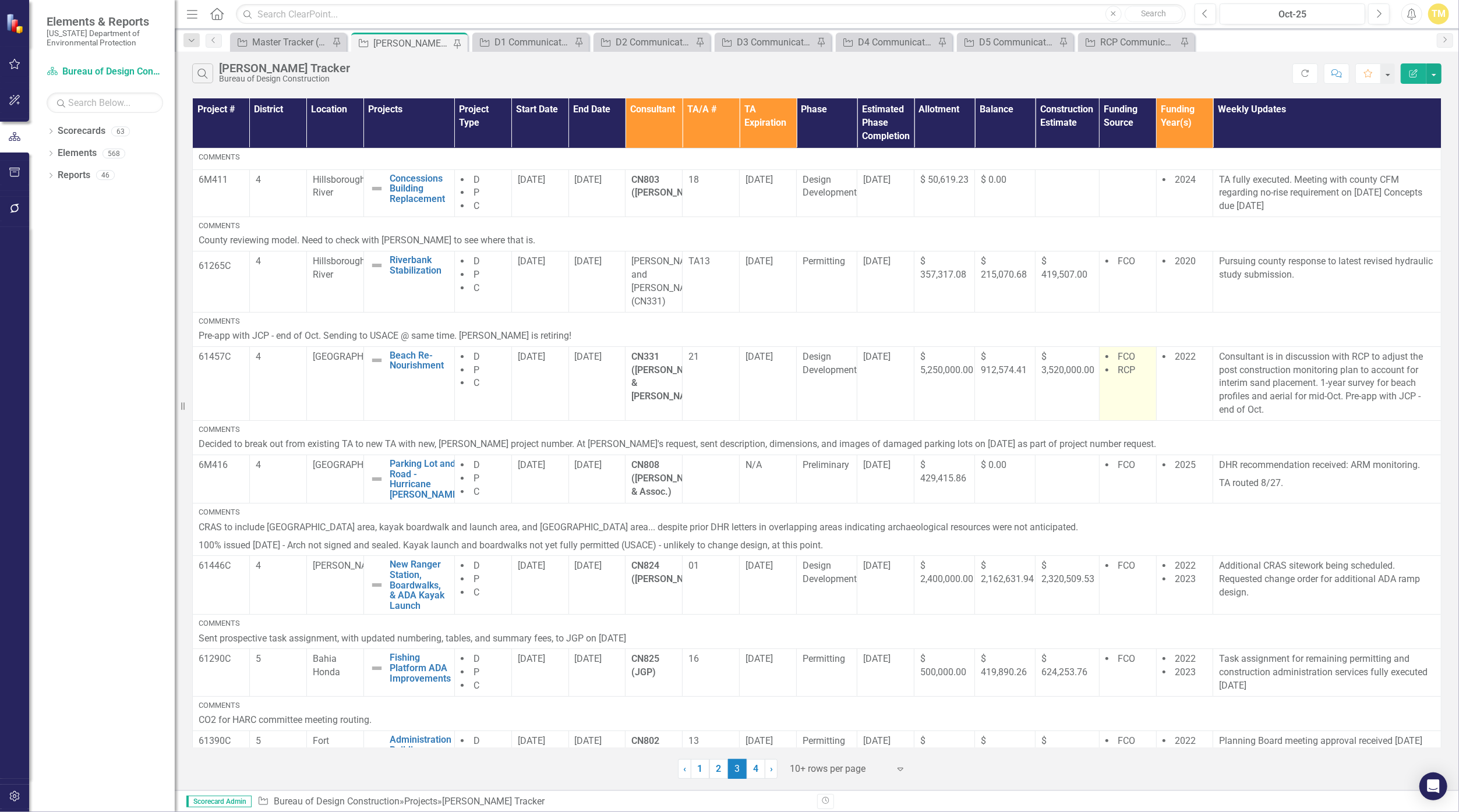
scroll to position [247, 0]
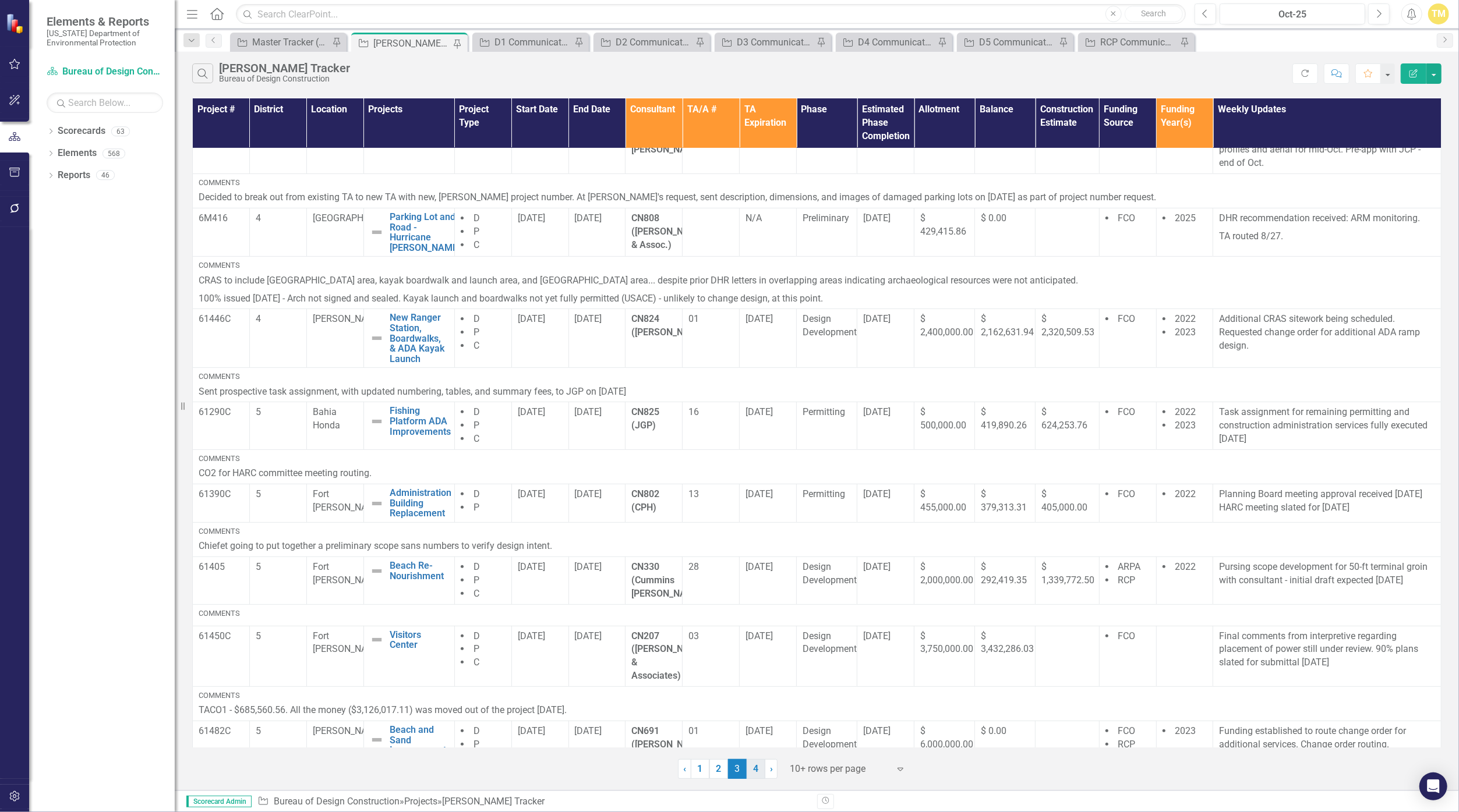
click at [703, 770] on link "4" at bounding box center [756, 769] width 18 height 20
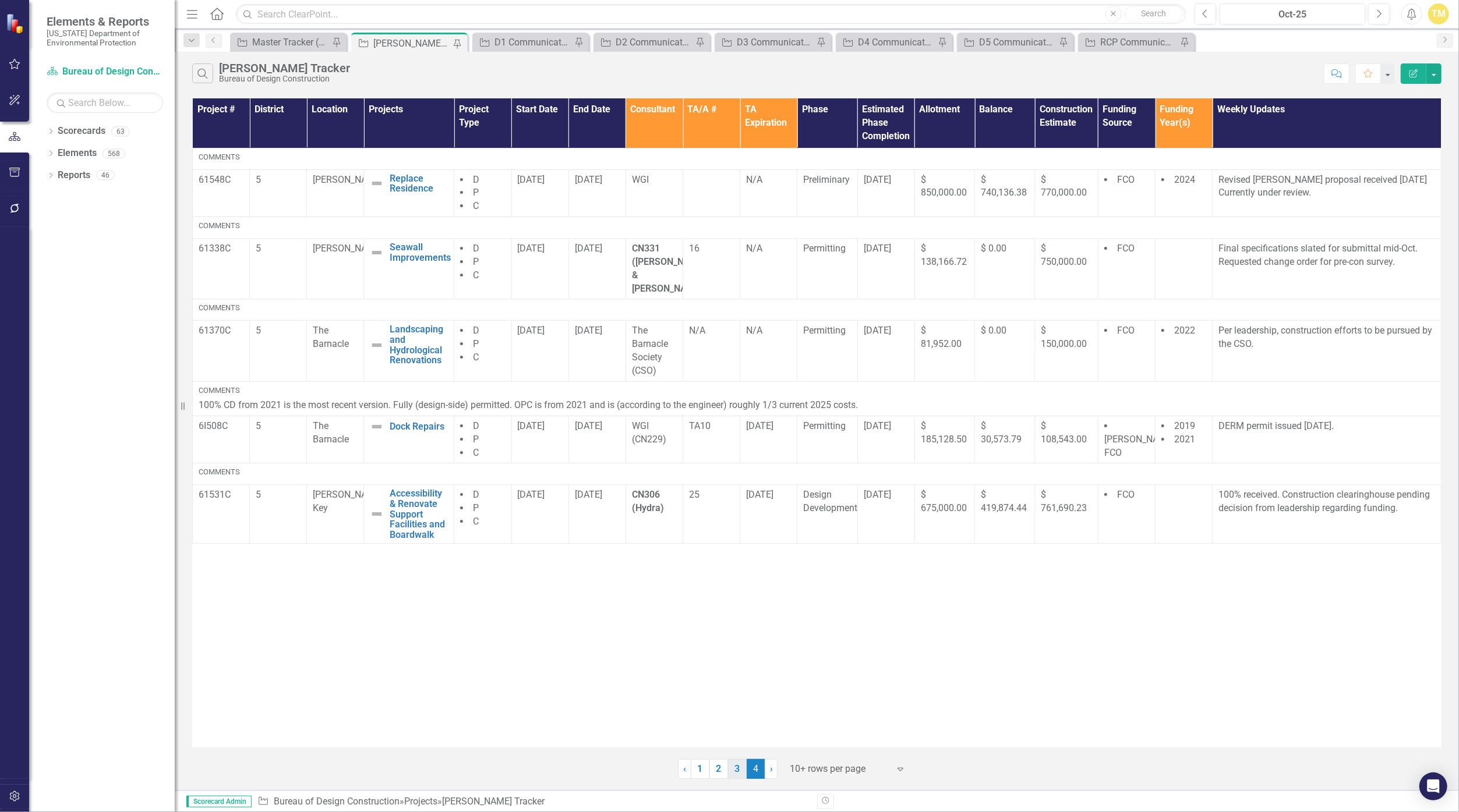
click at [703, 775] on link "3" at bounding box center [737, 769] width 18 height 20
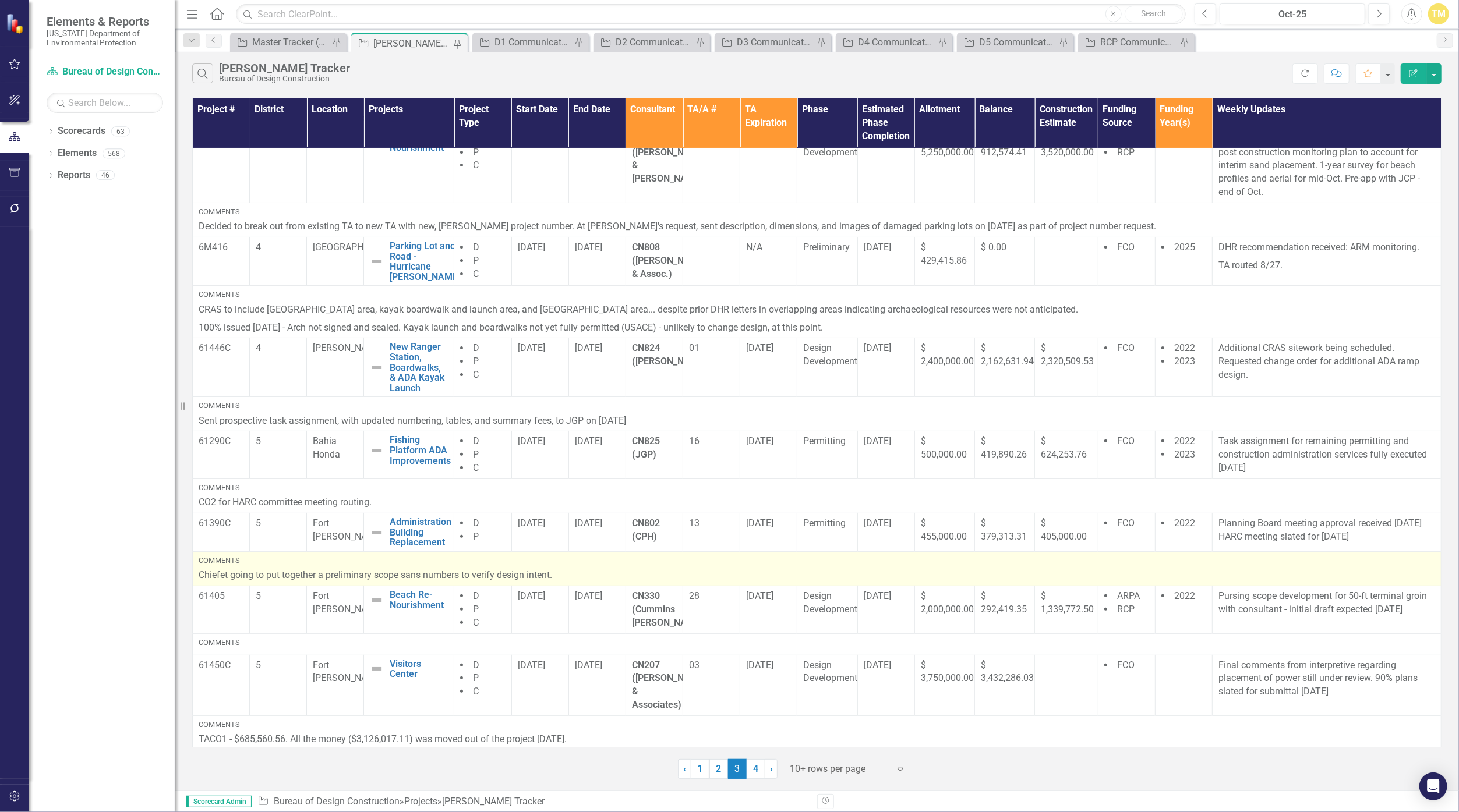
scroll to position [247, 0]
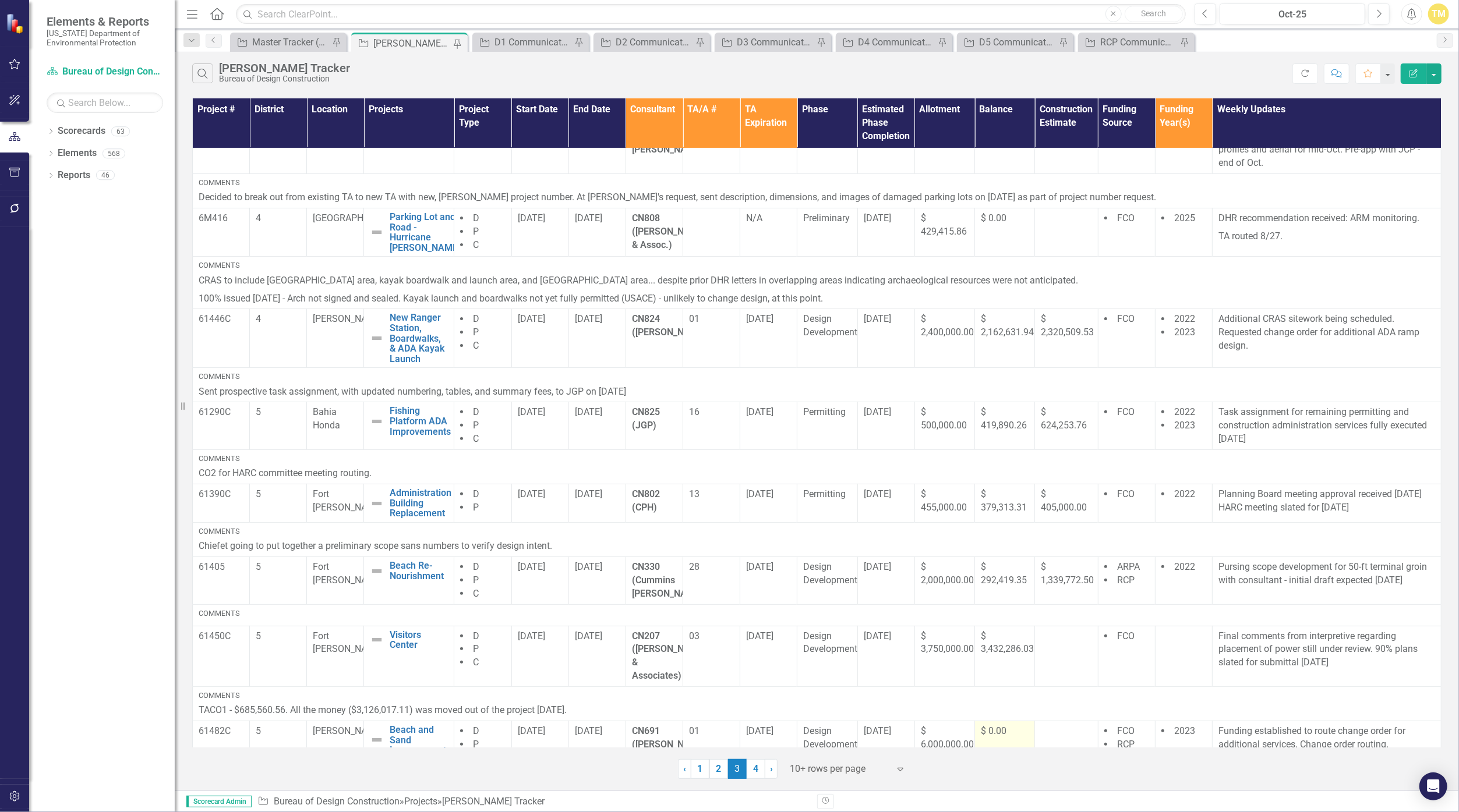
click at [703, 725] on div "$ 0.00" at bounding box center [1005, 732] width 48 height 14
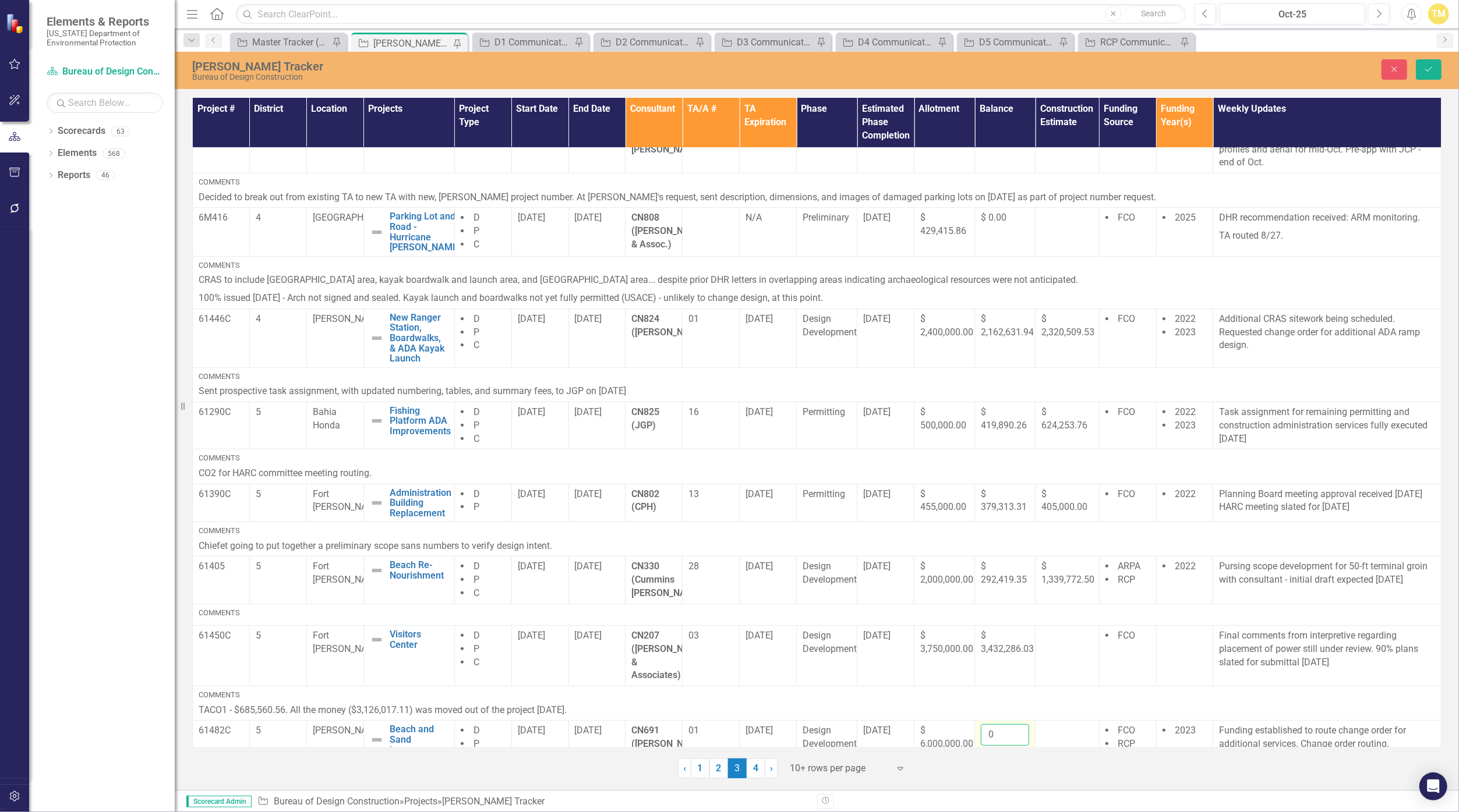
click at [703, 724] on input "0" at bounding box center [1005, 735] width 48 height 22
paste input "3126017.11"
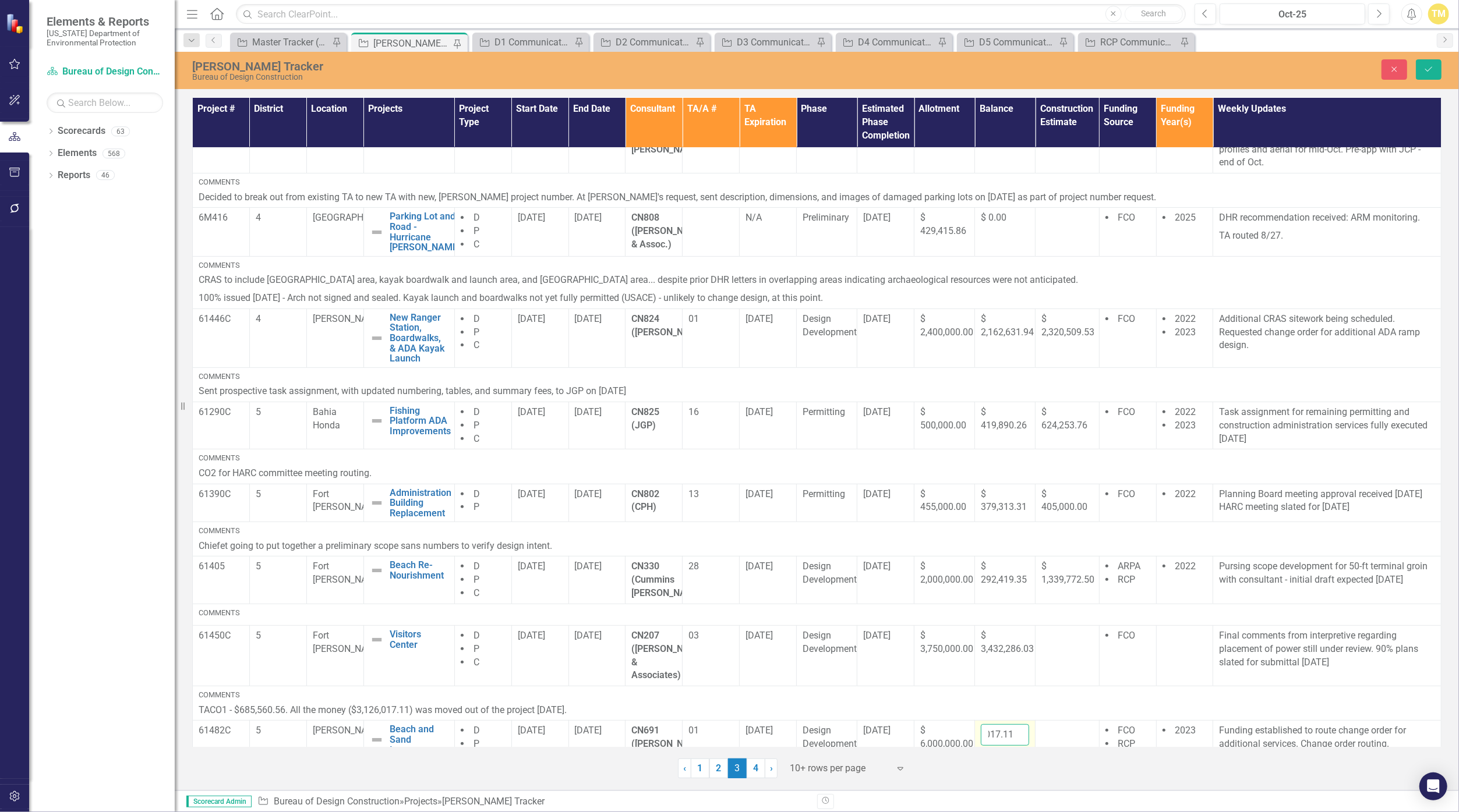
type input "3126017.11"
click at [703, 75] on button "Save" at bounding box center [1429, 69] width 26 height 20
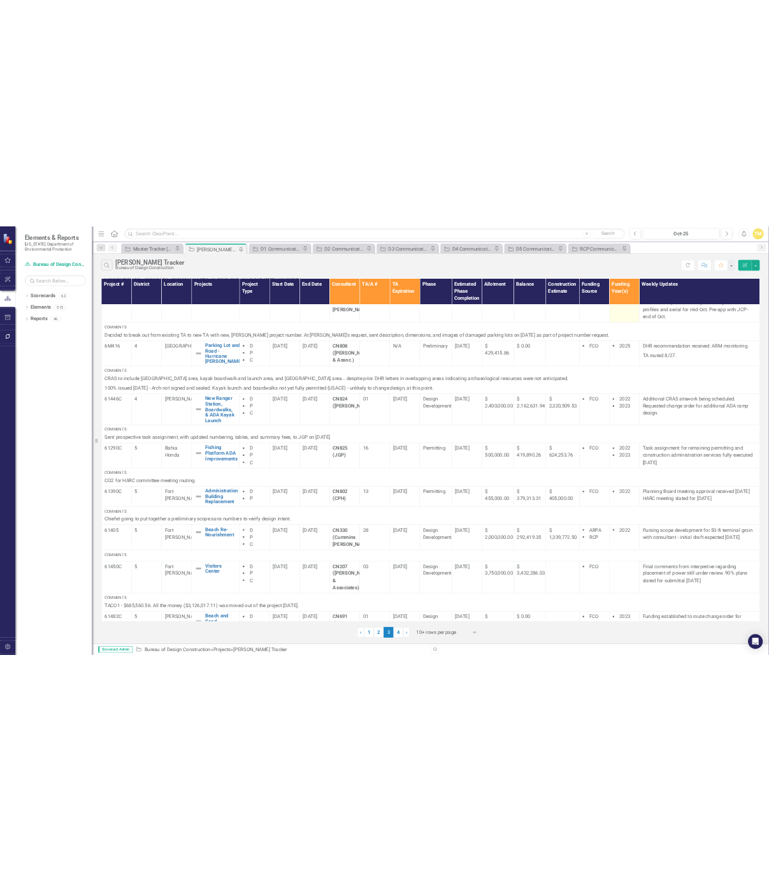
scroll to position [270, 0]
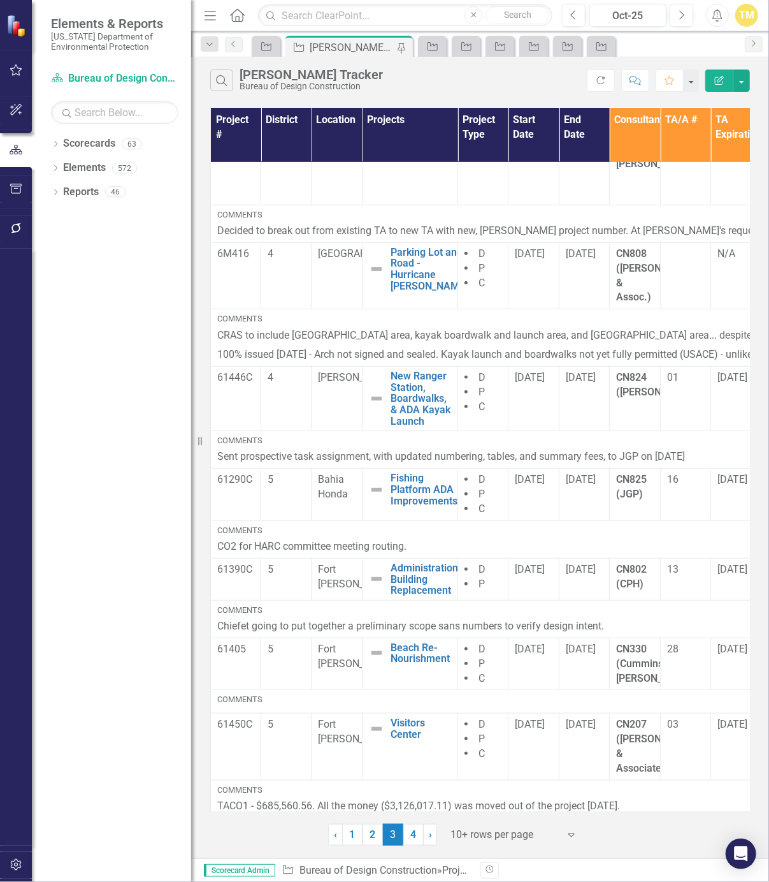
click at [160, 503] on div "Dropdown Scorecards 63 Dropdown [US_STATE] Department of Environmental Protecti…" at bounding box center [111, 507] width 159 height 748
